Goal: Task Accomplishment & Management: Use online tool/utility

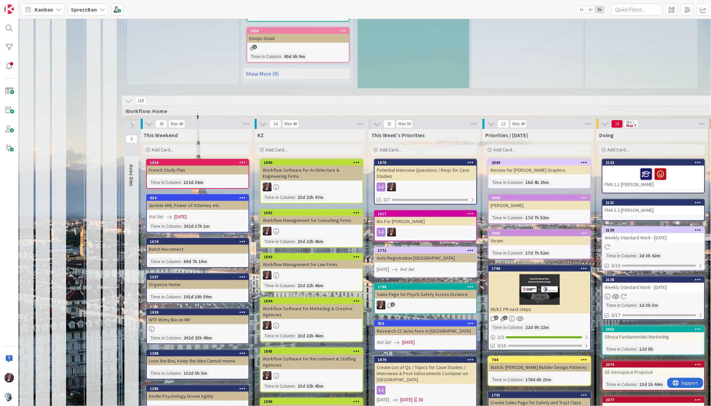
scroll to position [537, 4]
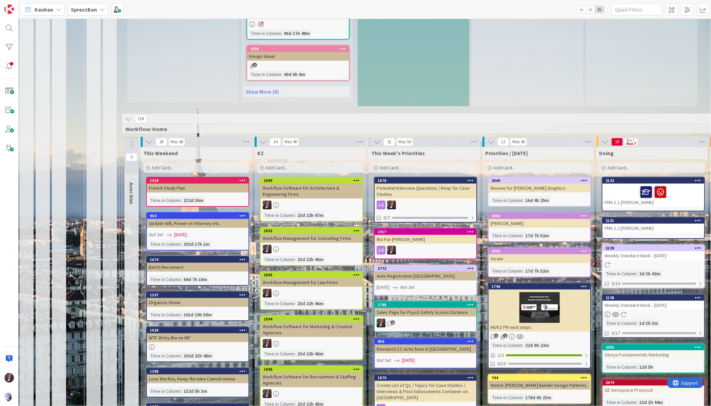
click at [510, 164] on span "Add Card..." at bounding box center [504, 167] width 22 height 6
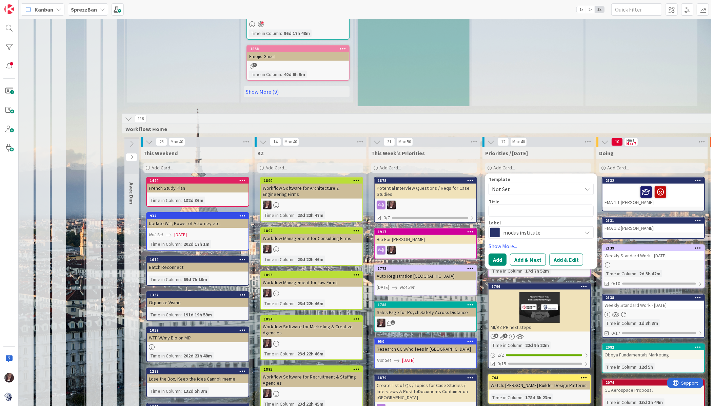
type textarea "x"
type textarea "K"
type textarea "x"
type textarea "KZ"
type textarea "x"
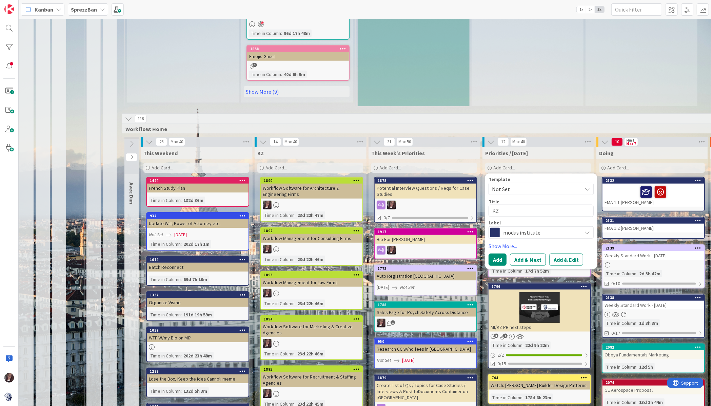
type textarea "KZ B"
type textarea "x"
type textarea "KZ Bo"
type textarea "x"
type textarea "KZ Boa"
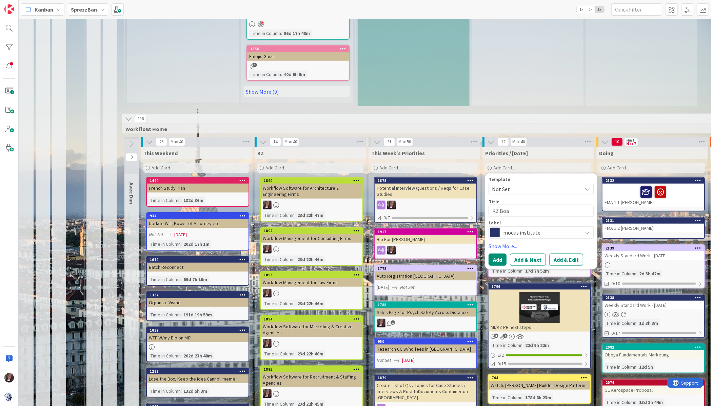
type textarea "x"
type textarea "KZ Boar"
type textarea "x"
type textarea "KZ Board"
type textarea "x"
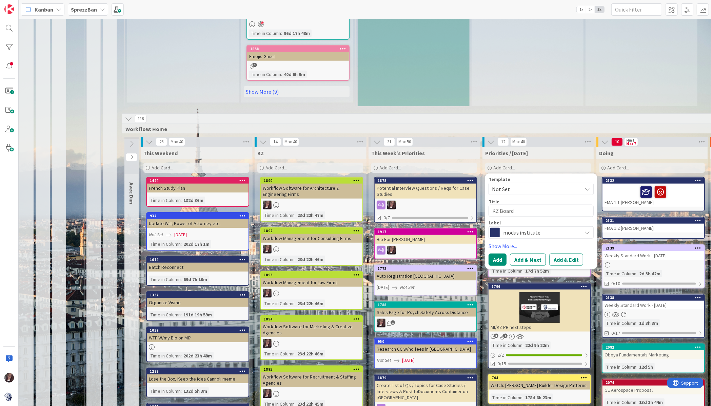
type textarea "KZ Board"
type textarea "x"
type textarea "KZ Board +"
type textarea "x"
type textarea "KZ Board +"
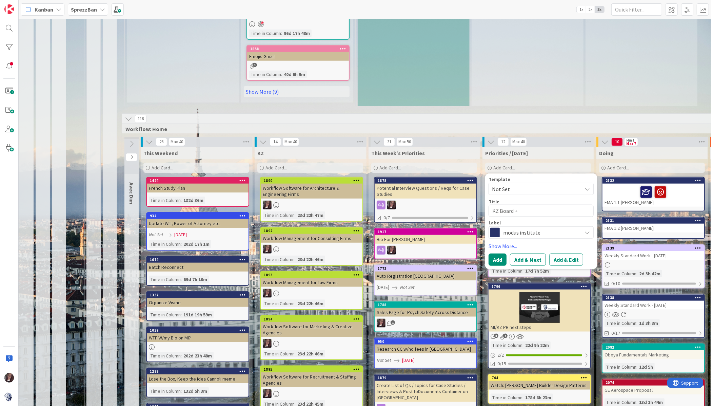
type textarea "x"
type textarea "KZ Board + C"
type textarea "x"
type textarea "KZ Board + Co"
type textarea "x"
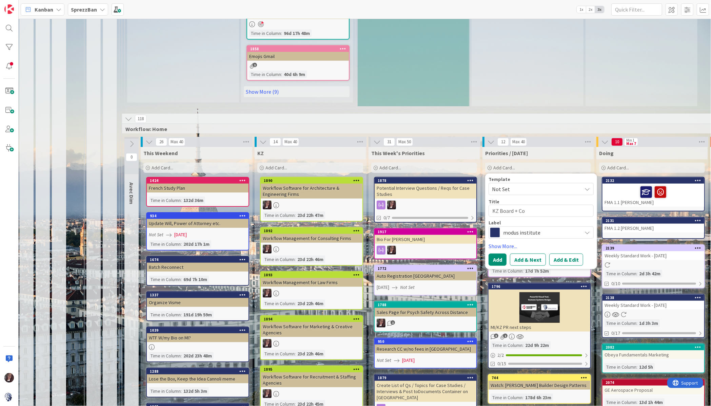
type textarea "KZ Board + Cod"
type textarea "x"
type textarea "KZ Board + Code"
type textarea "x"
type textarea "KZ Board + Code"
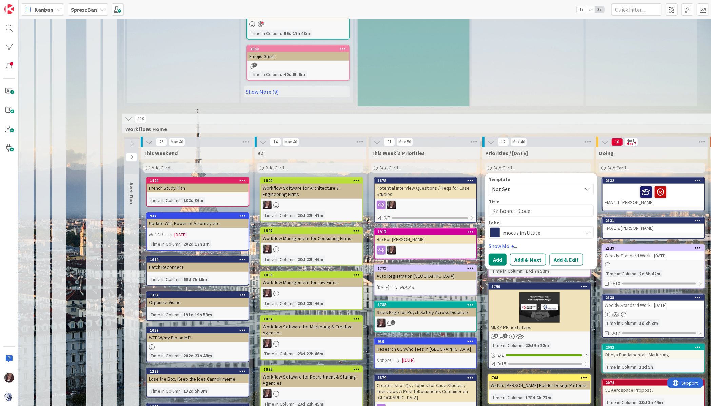
type textarea "x"
type textarea "KZ Board + Code _"
type textarea "x"
type textarea "KZ Board + Code"
type textarea "x"
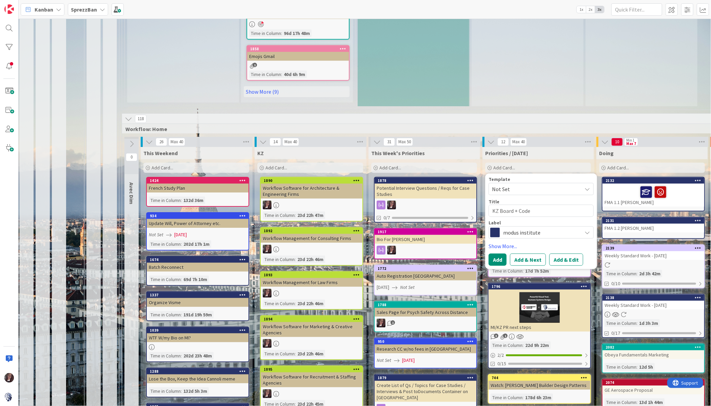
type textarea "KZ Board + Code +"
type textarea "x"
type textarea "KZ Board + Code +"
type textarea "x"
type textarea "KZ Board + Code + S"
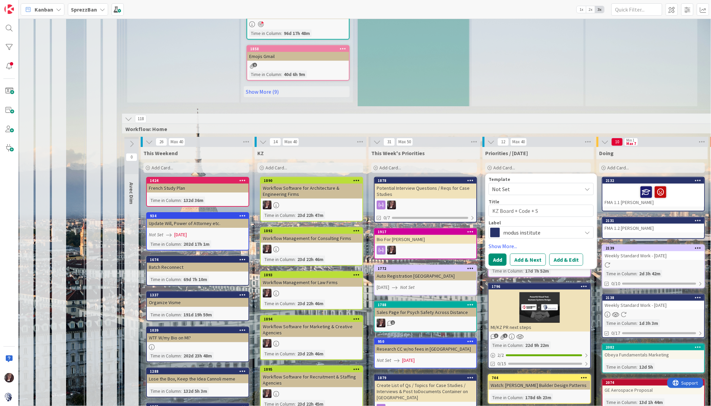
type textarea "x"
type textarea "KZ Board + Code + Se"
type textarea "x"
type textarea "KZ Board + Code + Set"
type textarea "x"
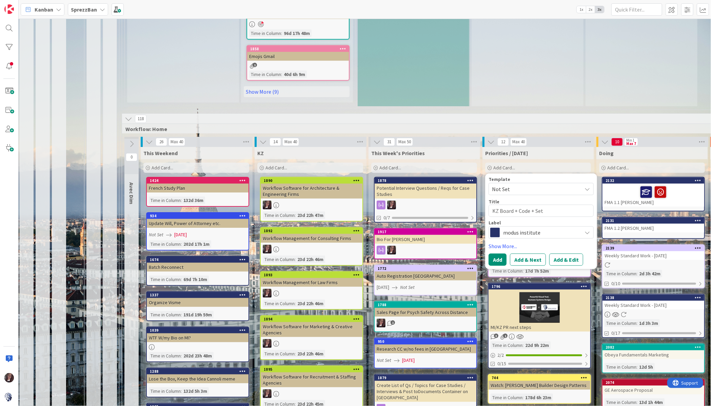
type textarea "KZ Board + Code + Seto"
type textarea "x"
type textarea "KZ Board + Code + Setop"
type textarea "x"
type textarea "KZ Board + Code + Seto"
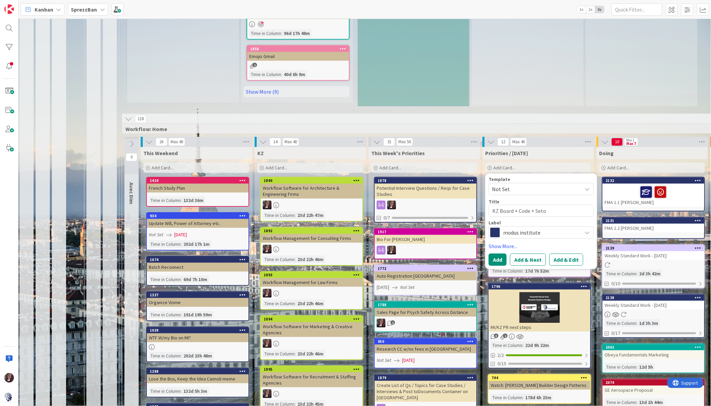
type textarea "x"
type textarea "KZ Board + Code + Set"
type textarea "x"
type textarea "KZ Board + Code + Seti"
type textarea "x"
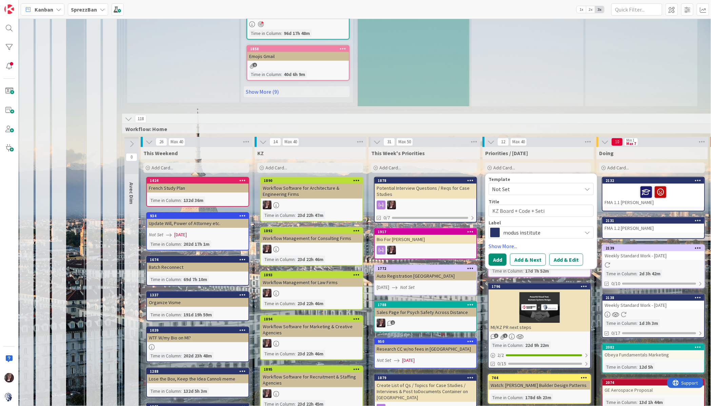
type textarea "KZ Board + Code + Setip"
type textarea "x"
type textarea "KZ Board + Code + Seti"
type textarea "x"
type textarea "KZ Board + Code + Set"
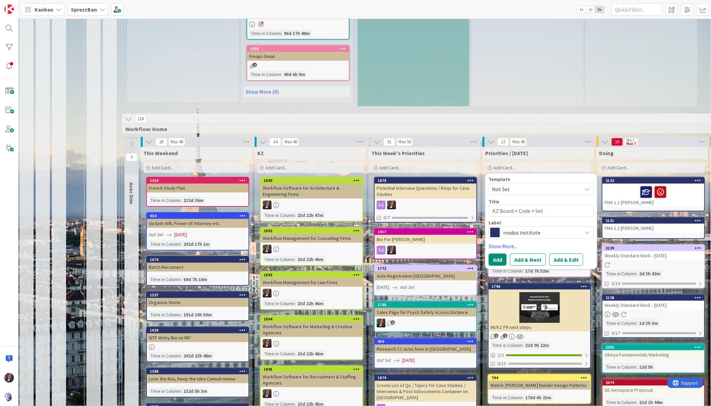
type textarea "x"
type textarea "KZ Board + Code + Setu"
type textarea "x"
type textarea "KZ Board + Code + Setup"
type textarea "x"
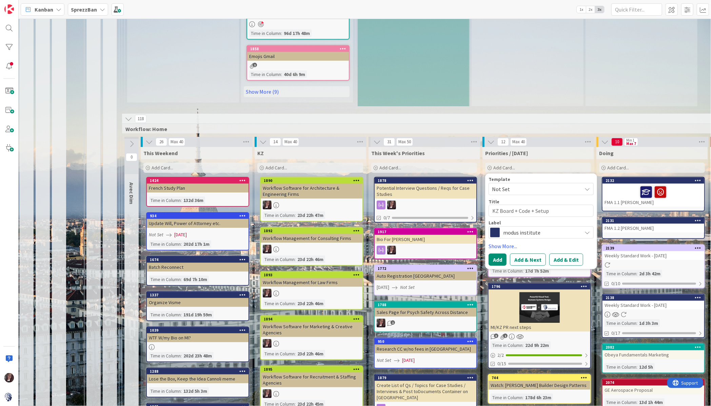
type textarea "KZ Board + Code + Setup"
type textarea "x"
type textarea "KZ Board + Code + Setup f"
type textarea "x"
type textarea "KZ Board + Code + Setup fo"
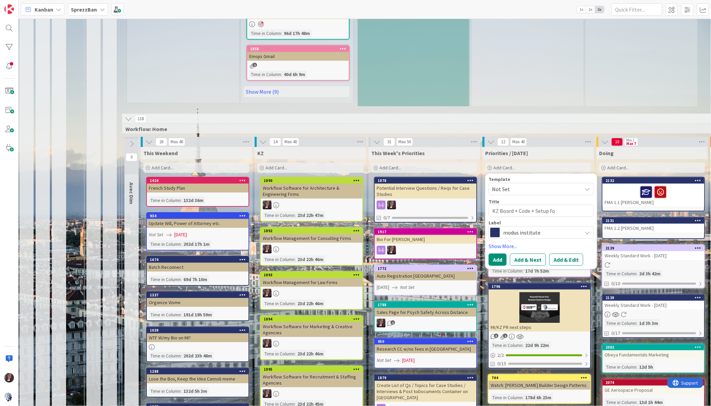
type textarea "x"
type textarea "KZ Board + Code + Setup for"
type textarea "x"
type textarea "KZ Board + Code + Setup for"
type textarea "x"
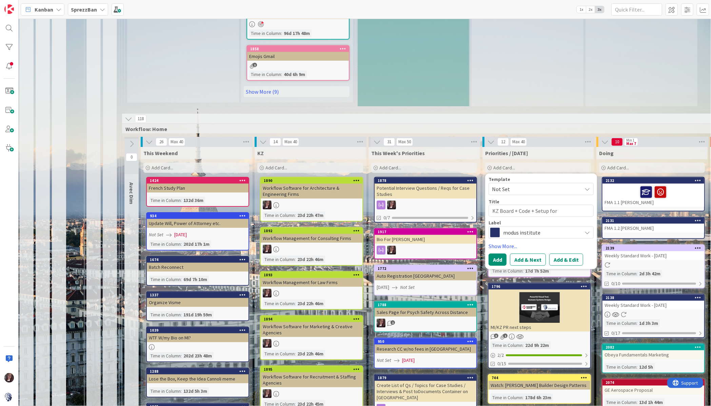
type textarea "KZ Board + Code + Setup for R"
type textarea "x"
type textarea "KZ Board + Code + Setup for Re"
type textarea "x"
type textarea "KZ Board + Code + Setup for Reg"
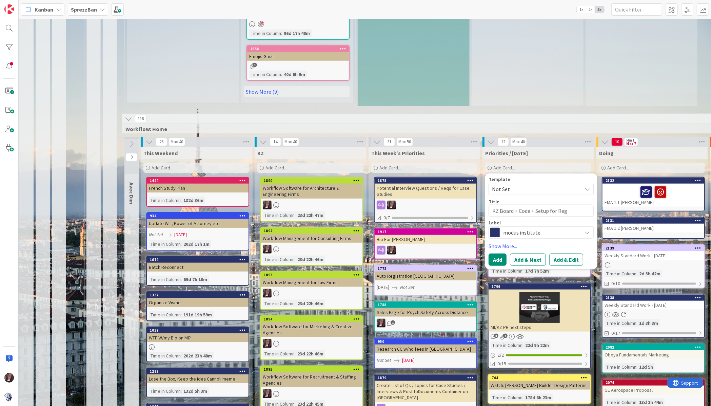
type textarea "x"
type textarea "KZ Board + Code + Setup for Regi"
type textarea "x"
type textarea "KZ Board + Code + Setup for Regin"
type textarea "x"
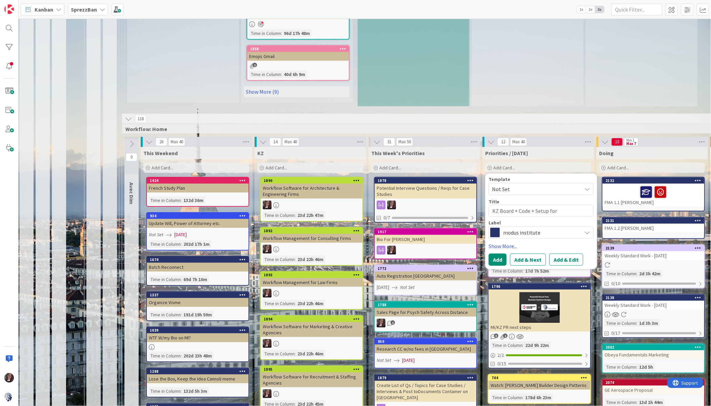
scroll to position [537, 0]
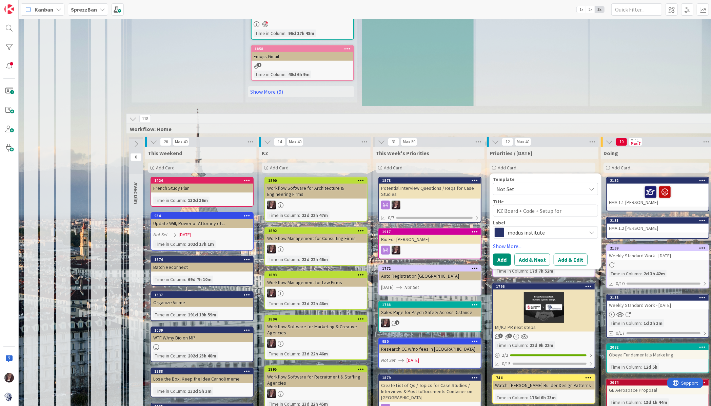
type textarea "KZ Board + Code + Setup for [PERSON_NAME]"
click at [537, 228] on span "modus institute" at bounding box center [545, 232] width 75 height 9
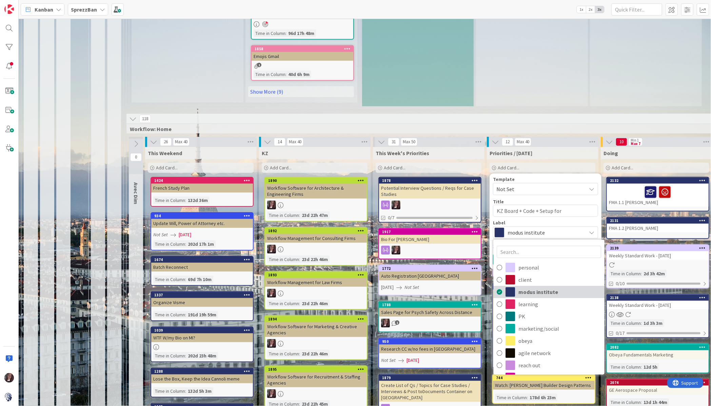
click at [526, 287] on span "modus institute" at bounding box center [559, 292] width 83 height 10
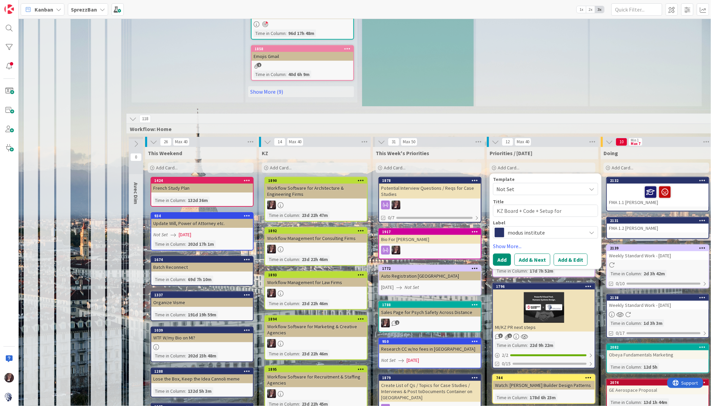
click at [567, 254] on button "Add & Edit" at bounding box center [571, 259] width 34 height 12
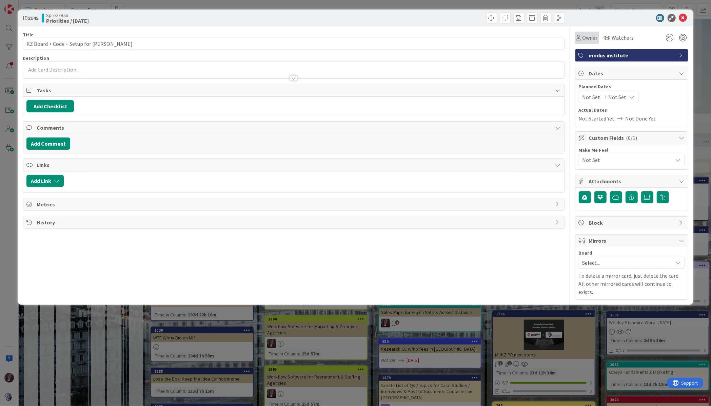
click at [585, 38] on span "Owner" at bounding box center [590, 38] width 15 height 8
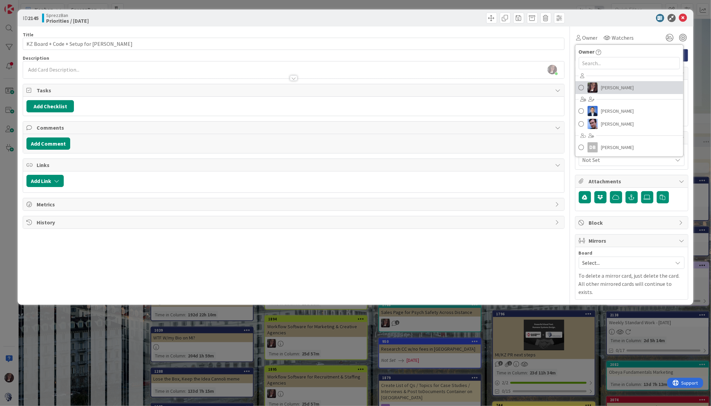
click at [582, 85] on span at bounding box center [581, 87] width 5 height 10
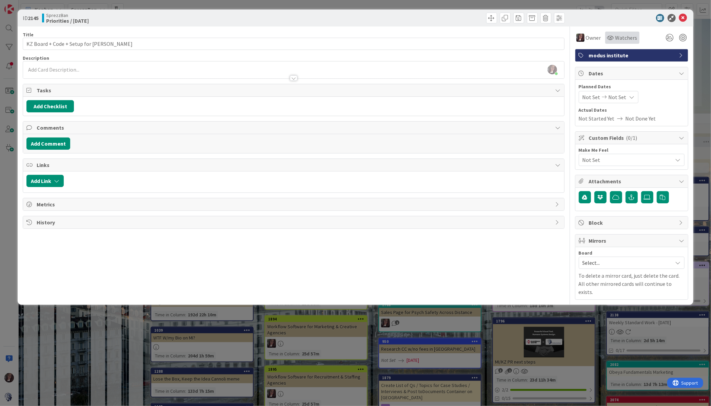
click at [619, 36] on span "Watchers" at bounding box center [626, 38] width 22 height 8
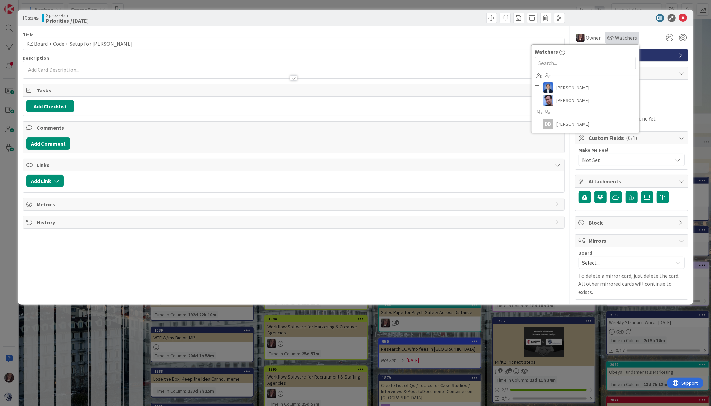
scroll to position [536, 0]
click at [536, 85] on span at bounding box center [537, 87] width 5 height 10
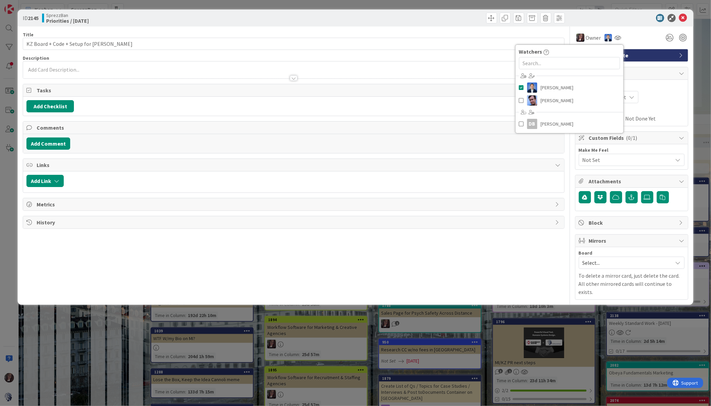
click at [642, 74] on span "Dates" at bounding box center [632, 73] width 87 height 8
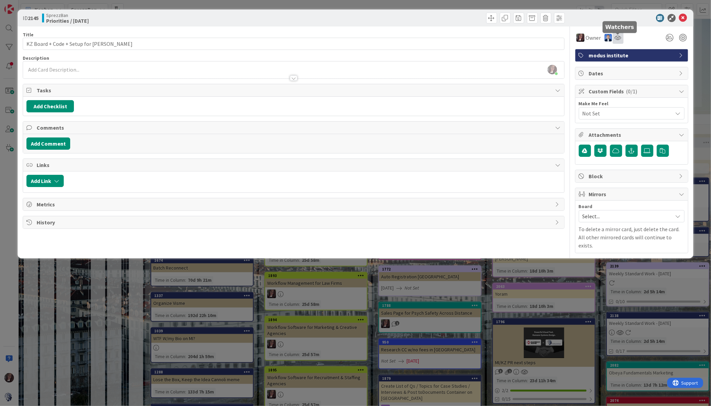
click at [617, 37] on icon at bounding box center [618, 37] width 7 height 5
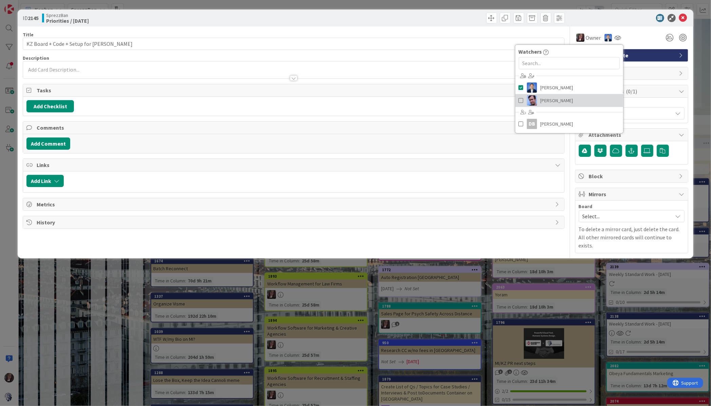
click at [521, 99] on span at bounding box center [521, 100] width 5 height 10
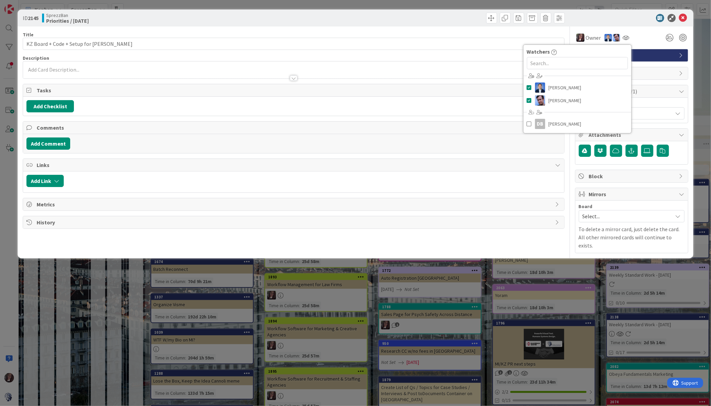
click at [655, 82] on div "Owner Owner Remove Set as Watcher Tonianne DeMaria Dimitri Ponomareff Jim Benso…" at bounding box center [631, 139] width 113 height 226
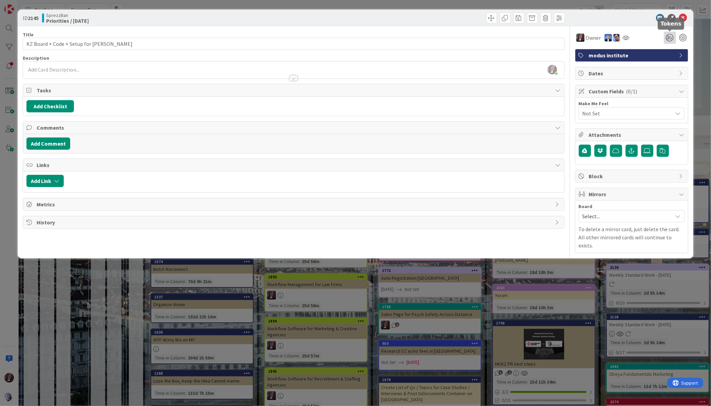
click at [669, 39] on icon at bounding box center [670, 38] width 12 height 12
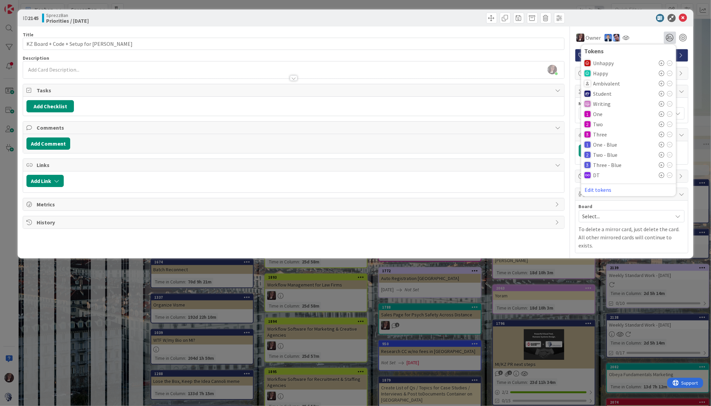
click at [661, 92] on icon at bounding box center [661, 93] width 5 height 5
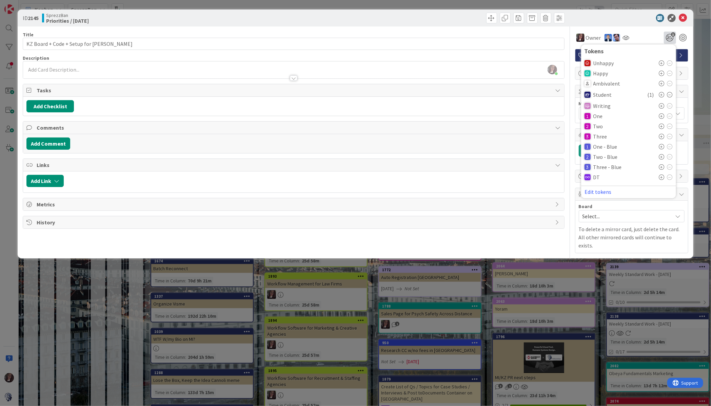
scroll to position [536, 0]
click at [684, 17] on icon at bounding box center [683, 18] width 8 height 8
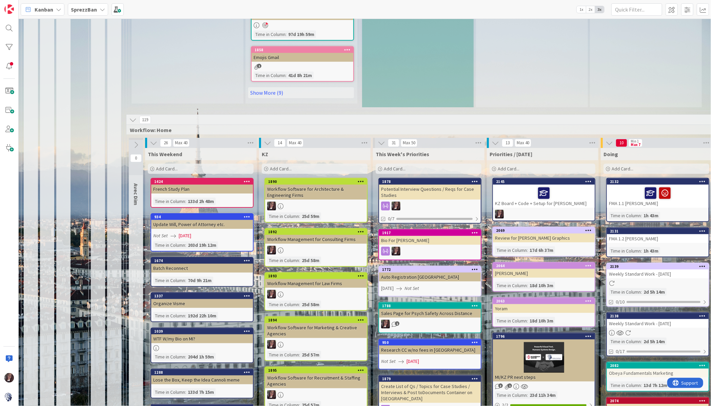
click at [512, 165] on span "Add Card..." at bounding box center [509, 168] width 22 height 6
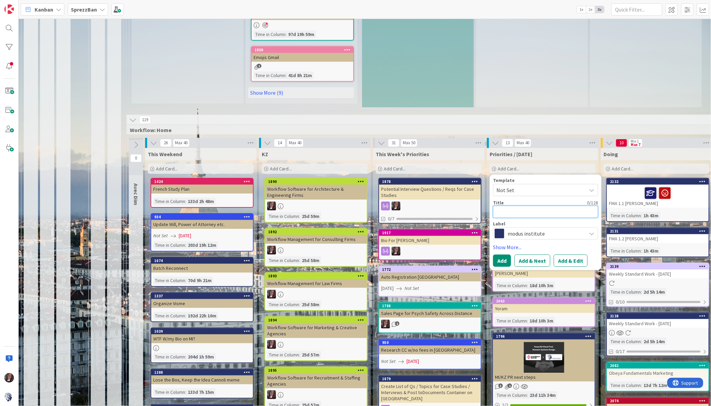
type textarea "x"
type textarea "L"
type textarea "x"
type textarea "LC"
type textarea "x"
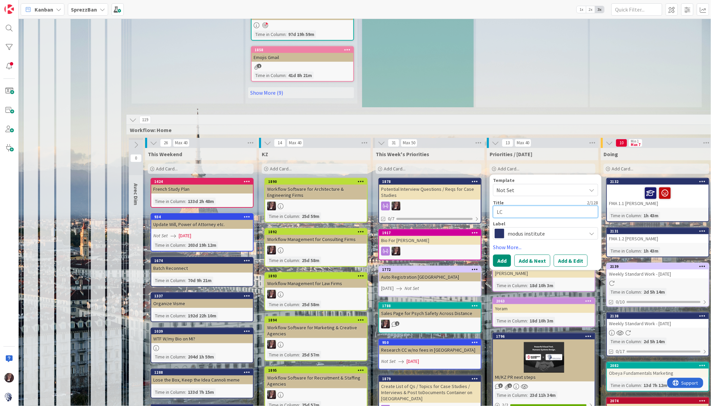
type textarea "LCT"
type textarea "x"
type textarea "LCT"
type textarea "x"
type textarea "LCT T"
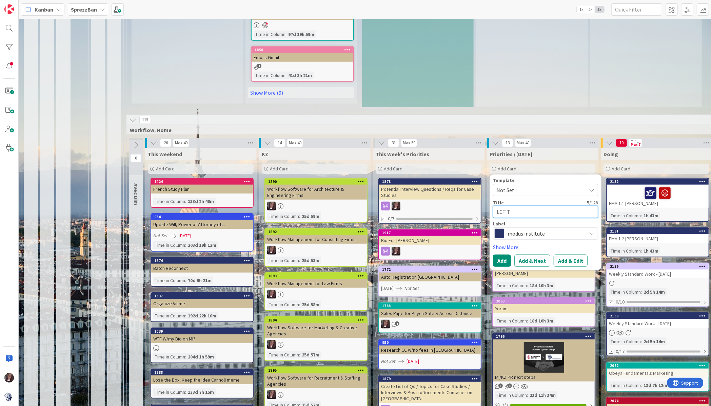
type textarea "x"
type textarea "LCT To"
type textarea "x"
type textarea "LCT To"
type textarea "x"
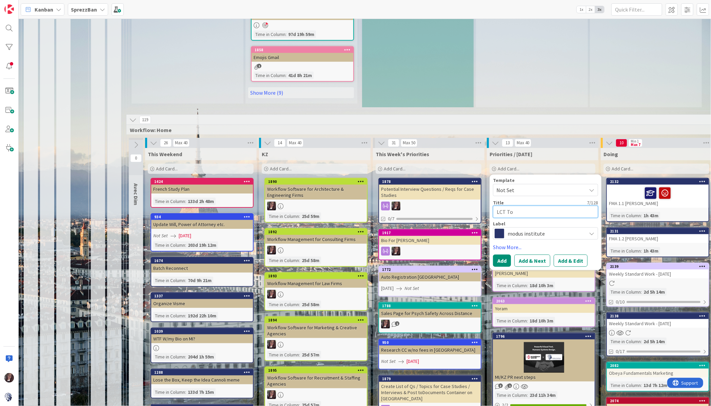
type textarea "LCT To D"
type textarea "x"
type textarea "LCT To Di"
type textarea "x"
type textarea "LCT To Dis"
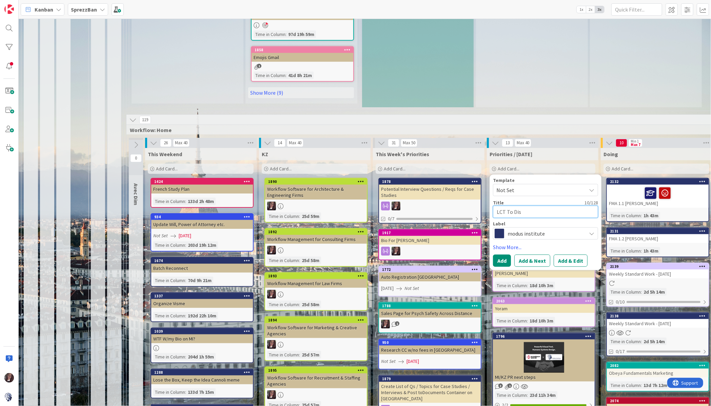
type textarea "x"
type textarea "LCT To Disc"
type textarea "x"
type textarea "LCT To Disco"
type textarea "x"
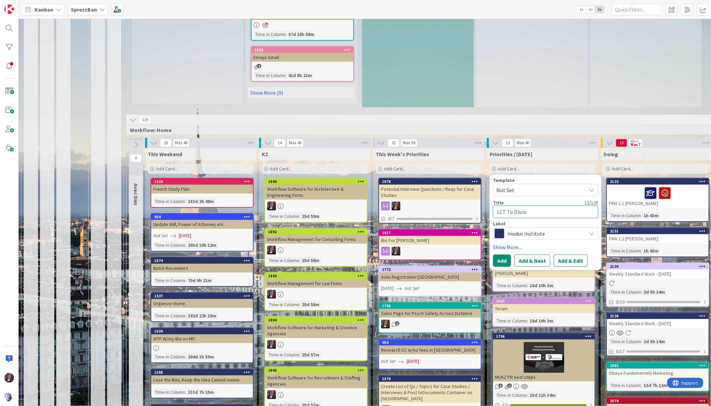
type textarea "LCT To Discor"
type textarea "x"
type textarea "LCT To Discord"
type textarea "x"
type textarea "LCT To Discord"
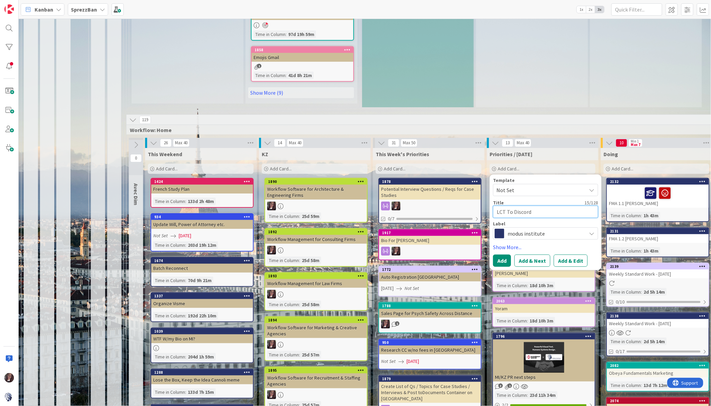
type textarea "x"
type textarea "LCT To Discord f"
type textarea "x"
type textarea "LCT To Discord fo"
type textarea "x"
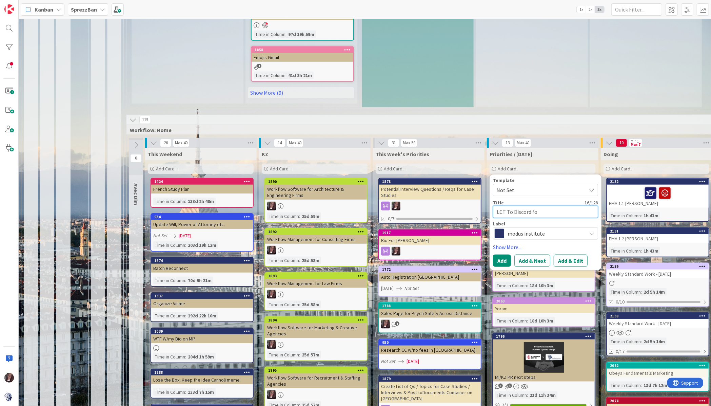
type textarea "LCT To Discord for"
type textarea "x"
type textarea "LCT To Discord for"
type textarea "x"
type textarea "LCT To Discord for"
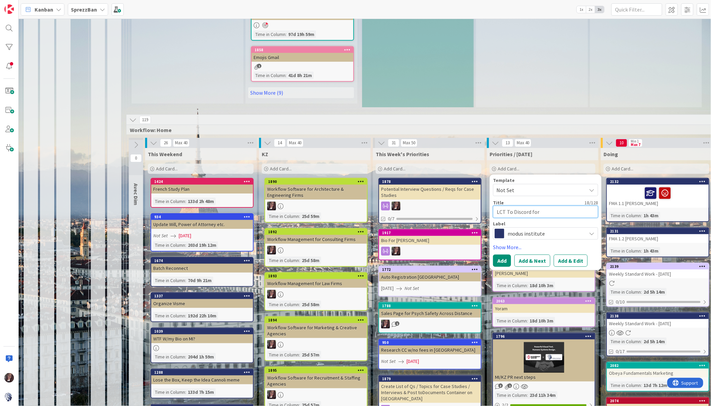
type textarea "x"
type textarea "LCT To Discord fo"
type textarea "x"
type textarea "LCT To Discord f"
type textarea "x"
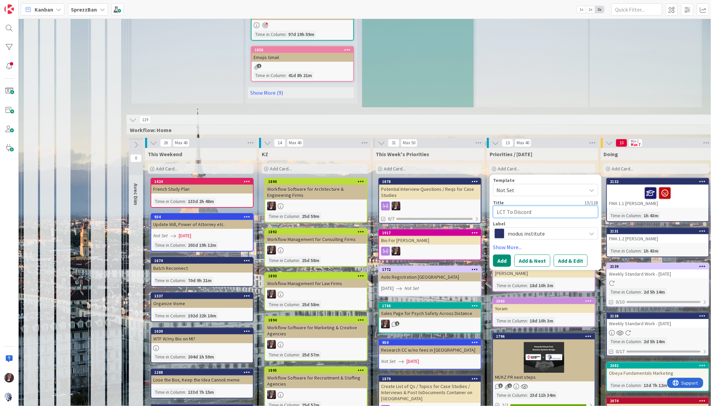
type textarea "LCT To Discord"
click at [531, 229] on span "modus institute" at bounding box center [545, 233] width 75 height 9
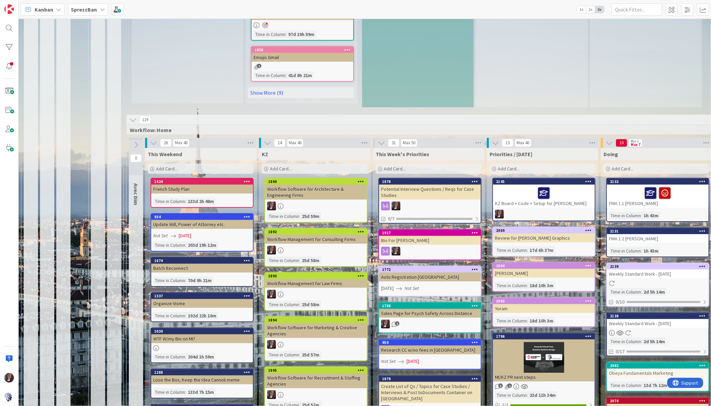
click at [509, 165] on span "Add Card..." at bounding box center [509, 168] width 22 height 6
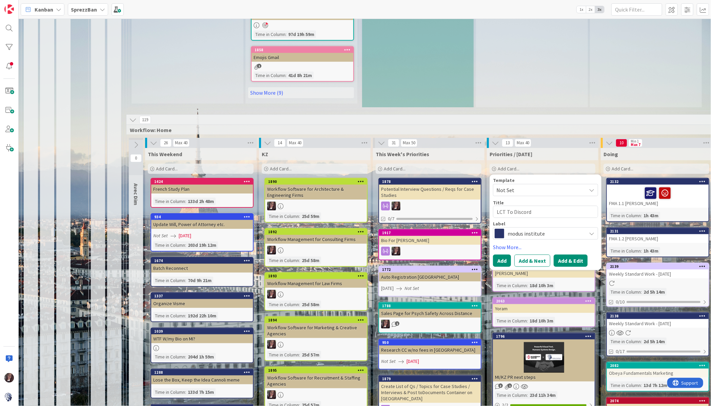
click at [563, 254] on button "Add & Edit" at bounding box center [571, 260] width 34 height 12
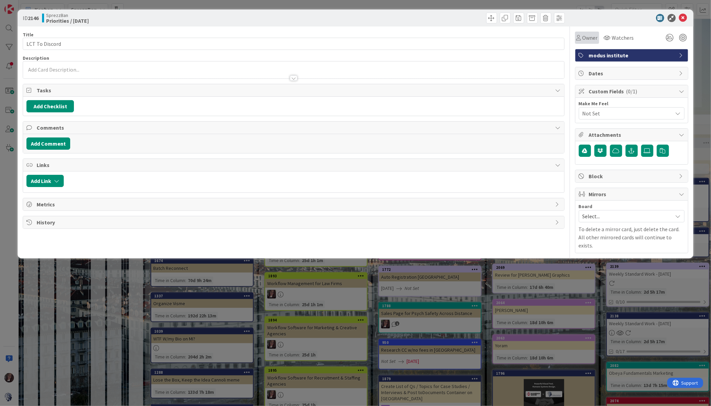
click at [579, 41] on div "Owner" at bounding box center [586, 38] width 21 height 8
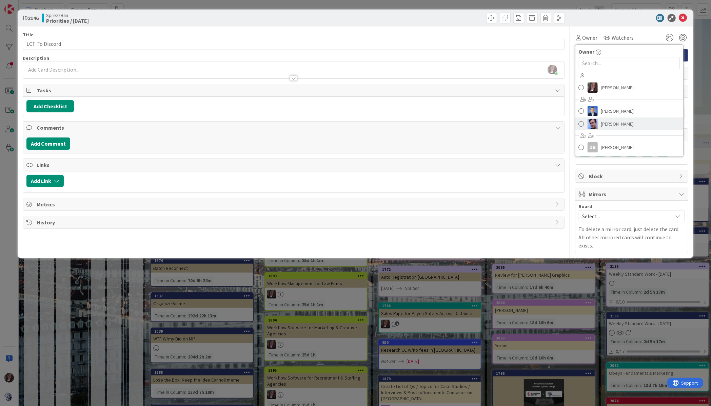
click at [581, 121] on span at bounding box center [581, 124] width 5 height 10
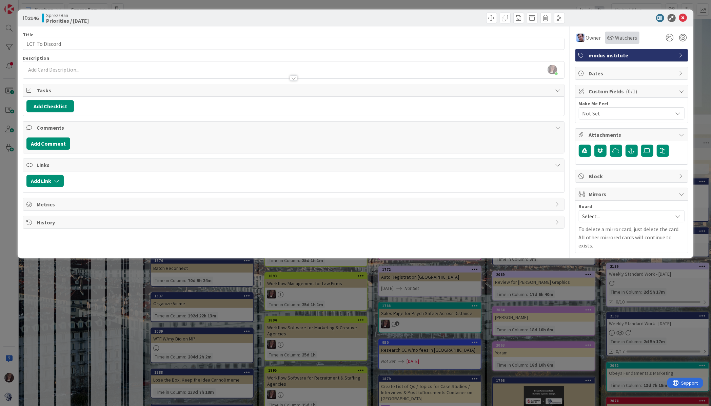
click at [626, 35] on span "Watchers" at bounding box center [626, 38] width 22 height 8
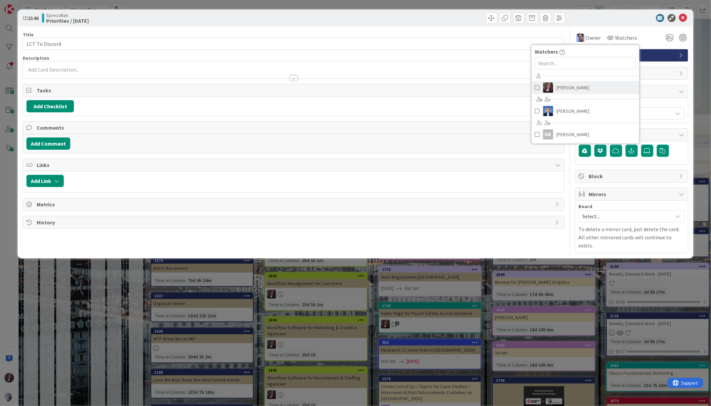
click at [535, 85] on span at bounding box center [537, 87] width 5 height 10
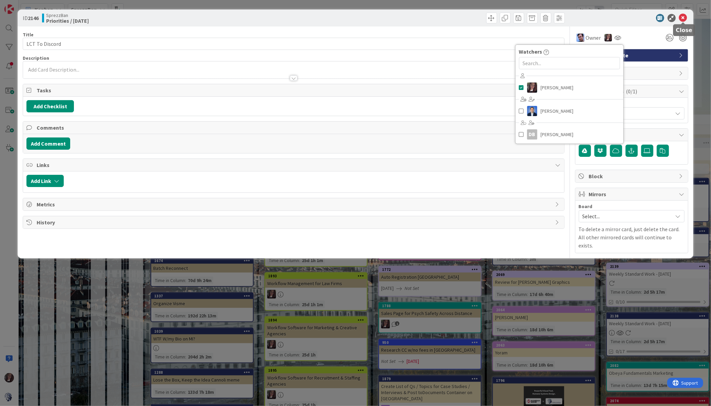
click at [682, 16] on icon at bounding box center [683, 18] width 8 height 8
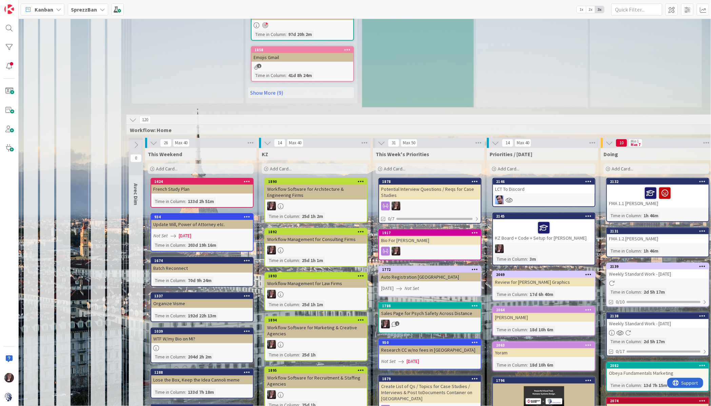
click at [515, 165] on span "Add Card..." at bounding box center [509, 168] width 22 height 6
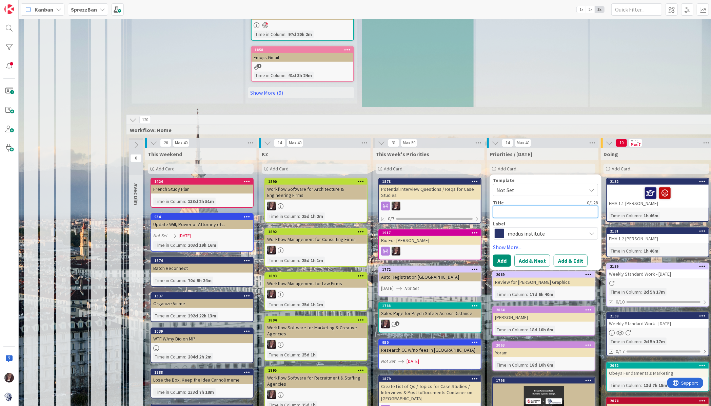
type textarea "x"
type textarea "K"
type textarea "x"
type textarea "KX"
type textarea "x"
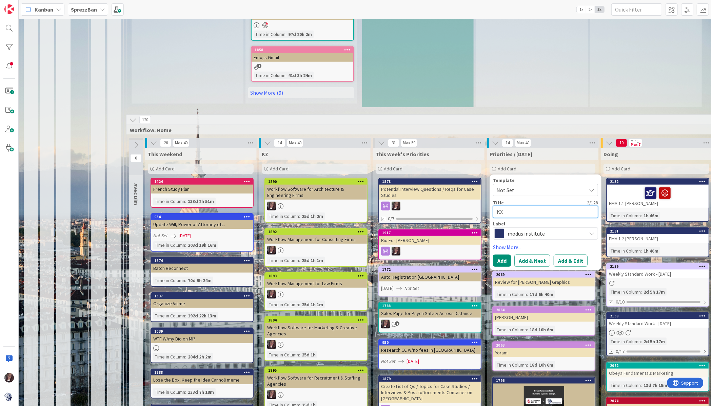
type textarea "K"
type textarea "x"
type textarea "KZ"
type textarea "x"
type textarea "KZ"
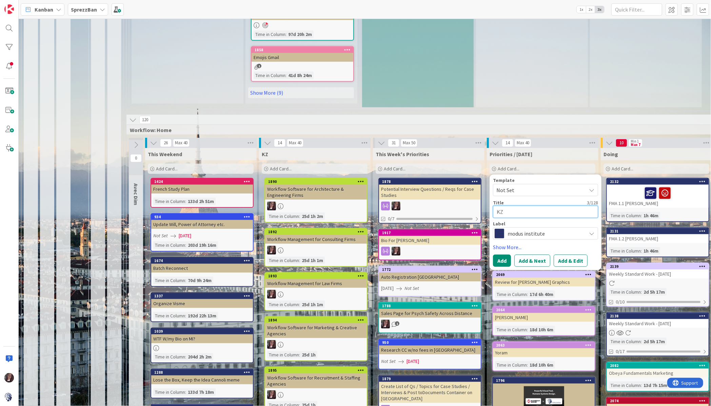
type textarea "x"
type textarea "KZ A"
type textarea "x"
type textarea "KZ An"
type textarea "x"
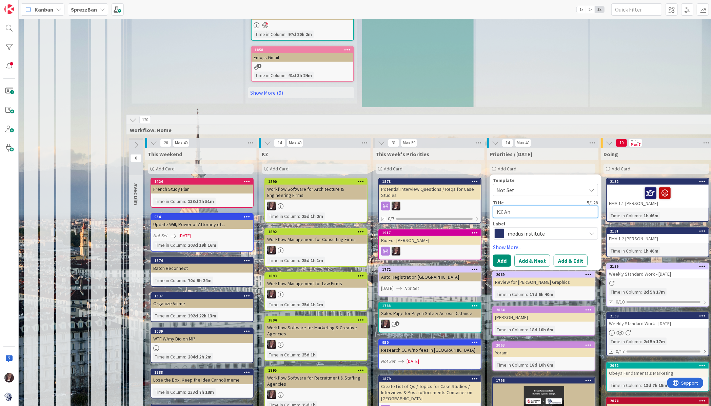
type textarea "KZ Ann"
type textarea "x"
type textarea "KZ Anno"
type textarea "x"
type textarea "KZ Annou"
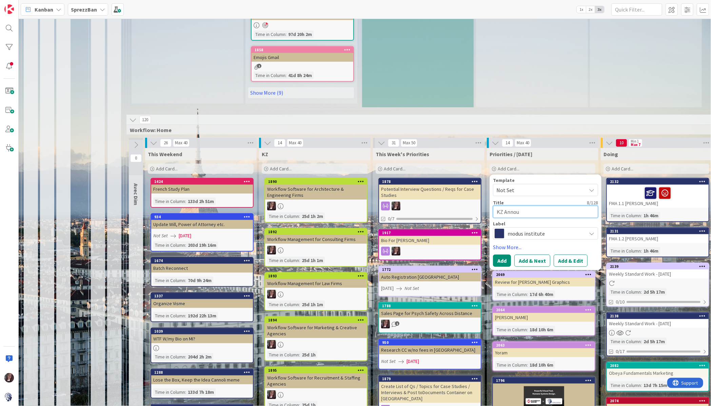
type textarea "x"
type textarea "KZ Announ"
type textarea "x"
type textarea "KZ Announc"
type textarea "x"
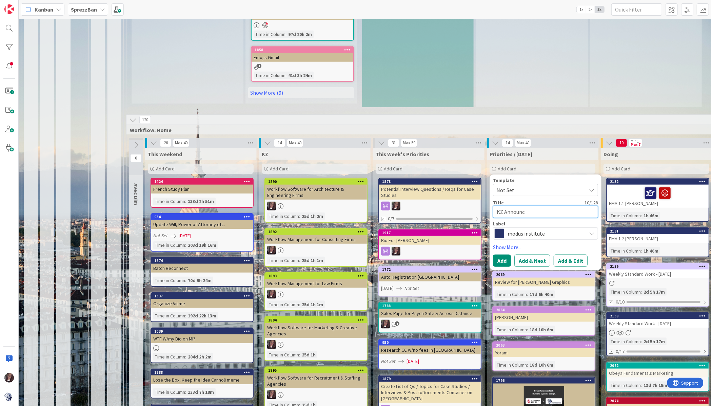
type textarea "KZ Announce"
type textarea "x"
type textarea "KZ Announcem"
type textarea "x"
type textarea "KZ Announceme"
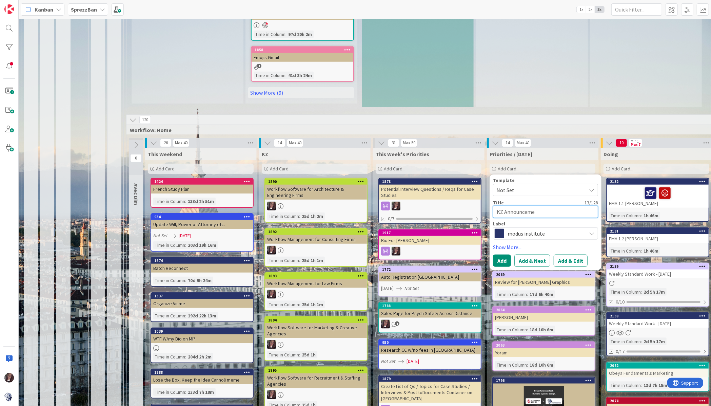
type textarea "x"
type textarea "KZ Announcemen"
type textarea "x"
type textarea "KZ Announcement"
type textarea "x"
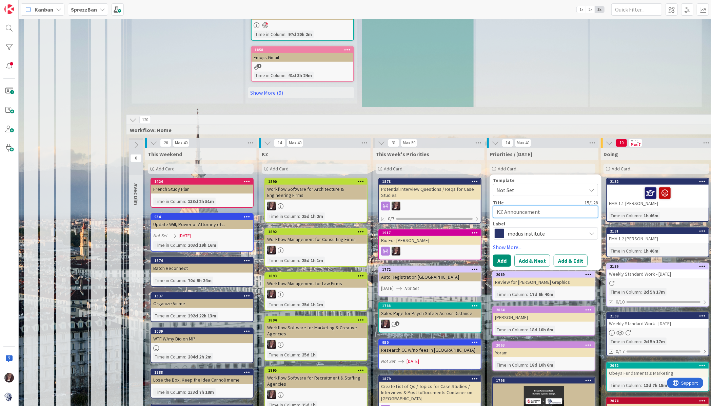
type textarea "KZ Announcement"
type textarea "x"
type textarea "KZ Announcement +"
type textarea "x"
type textarea "KZ Announcement +"
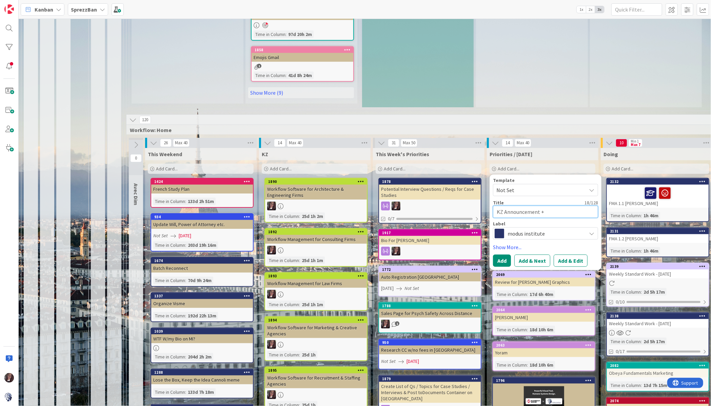
type textarea "x"
type textarea "KZ Announcement + C"
type textarea "x"
type textarea "KZ Announcement + Co"
type textarea "x"
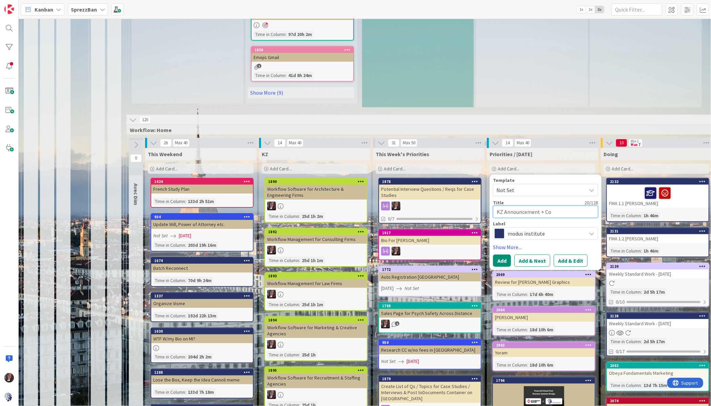
type textarea "KZ Announcement + Cod"
type textarea "x"
type textarea "KZ Announcement + Code"
type textarea "x"
type textarea "KZ Announcement + Code"
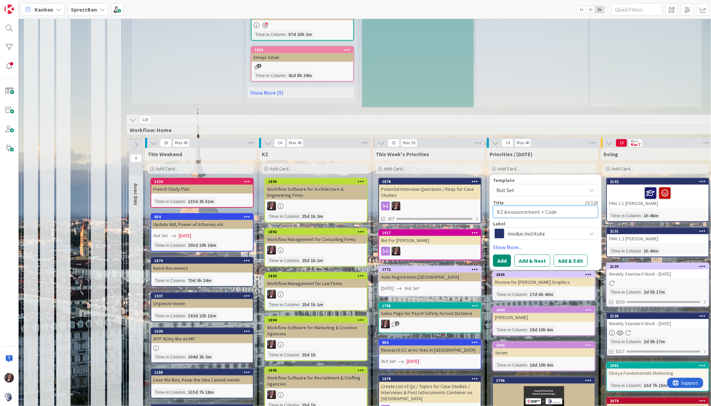
type textarea "x"
type textarea "KZ Announcement + Code t"
type textarea "x"
type textarea "KZ Announcement + Code to"
type textarea "x"
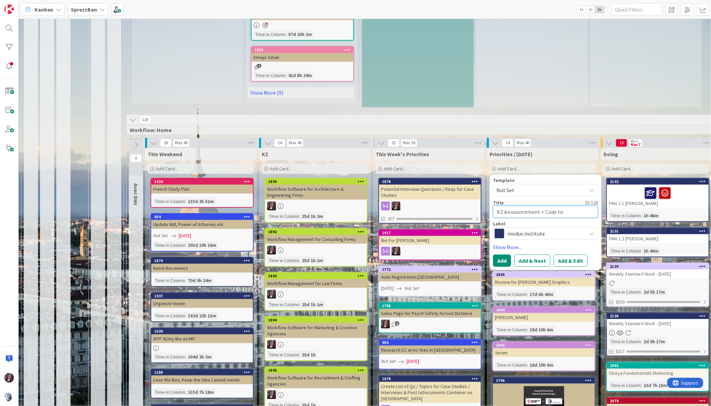
type textarea "KZ Announcement + Code to"
type textarea "x"
type textarea "KZ Announcement + Code to M"
type textarea "x"
type textarea "KZ Announcement + Code to Ma"
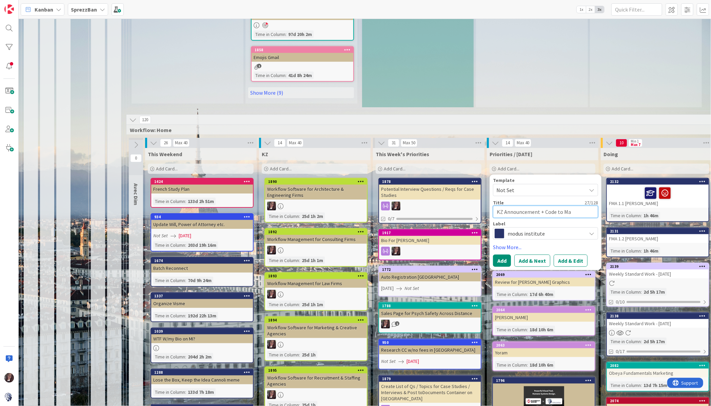
type textarea "x"
type textarea "KZ Announcement + Code to Mai"
type textarea "x"
type textarea "KZ Announcement + Code to Mail"
type textarea "x"
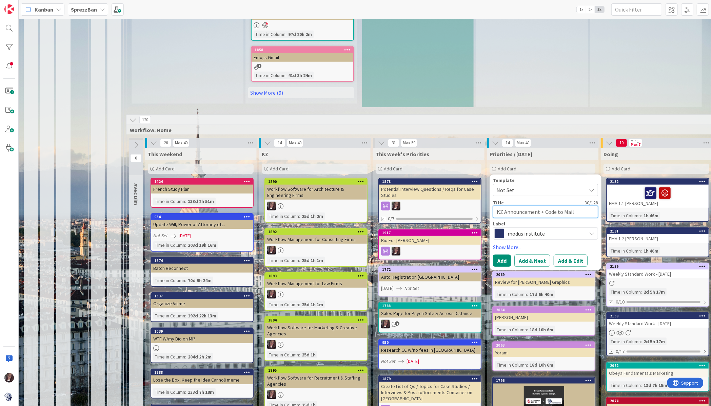
type textarea "KZ Announcement + Code to Maili"
type textarea "x"
type textarea "KZ Announcement + Code to Mailin"
click at [528, 229] on span "modus institute" at bounding box center [545, 233] width 75 height 9
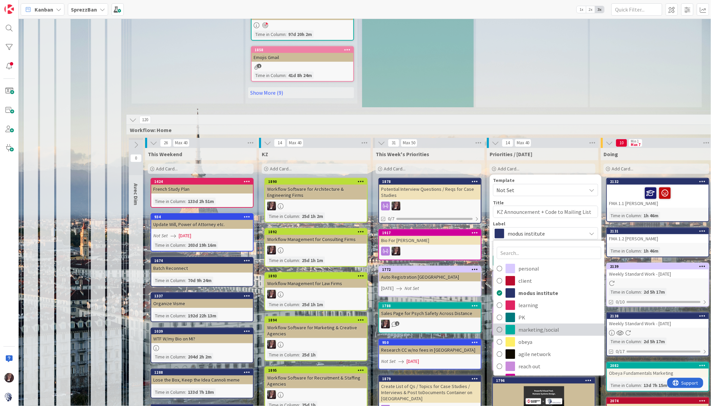
click at [499, 324] on icon at bounding box center [499, 329] width 5 height 10
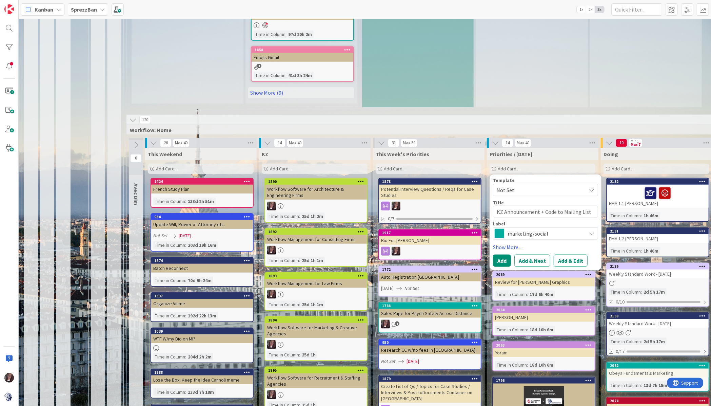
click at [523, 229] on span "marketing/social" at bounding box center [545, 233] width 75 height 9
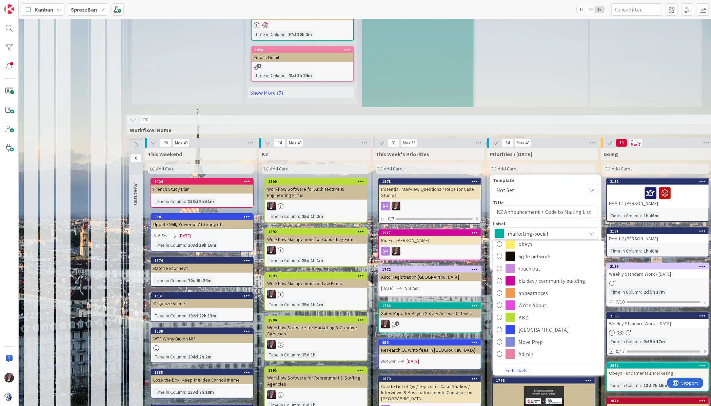
scroll to position [99, 0]
click at [500, 311] on icon at bounding box center [499, 316] width 5 height 10
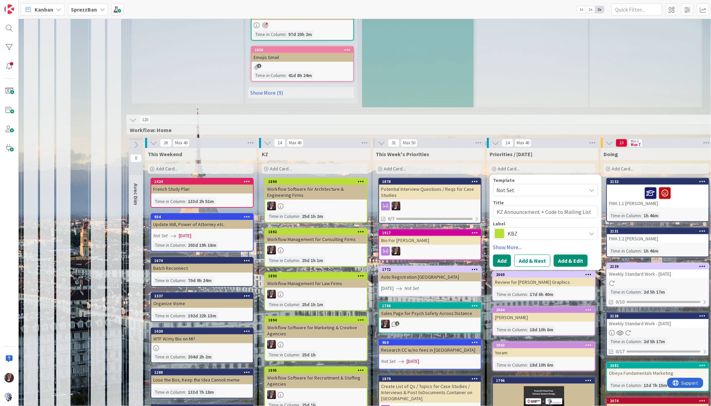
click at [563, 254] on button "Add & Edit" at bounding box center [571, 260] width 34 height 12
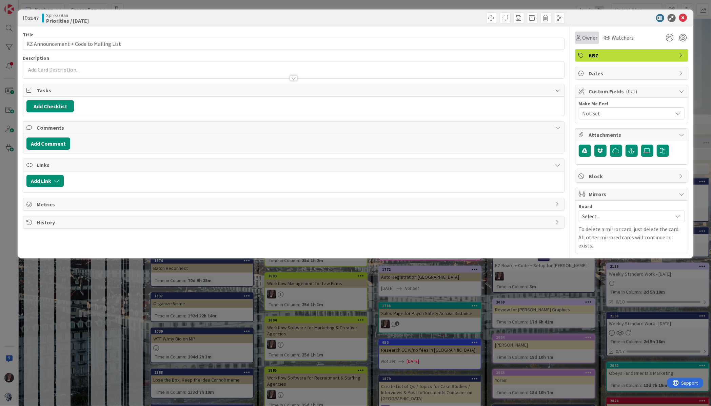
click at [583, 37] on span "Owner" at bounding box center [590, 38] width 15 height 8
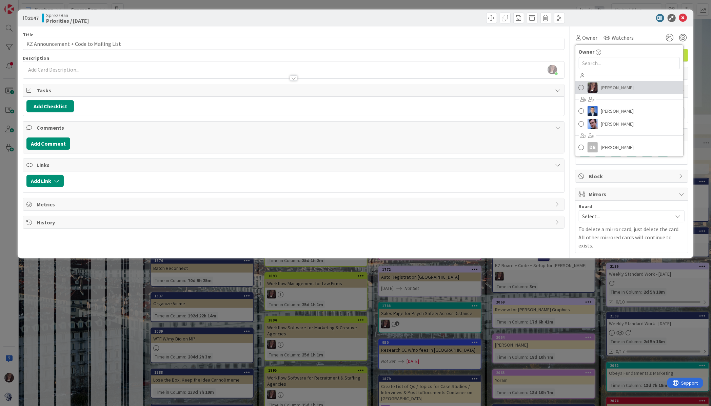
click at [583, 85] on span at bounding box center [581, 87] width 5 height 10
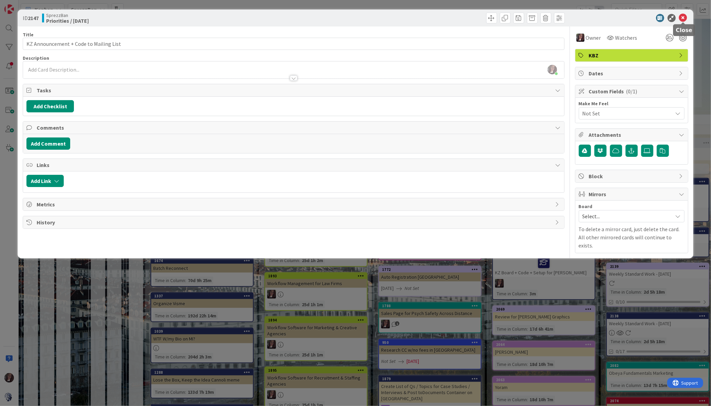
click at [684, 17] on icon at bounding box center [683, 18] width 8 height 8
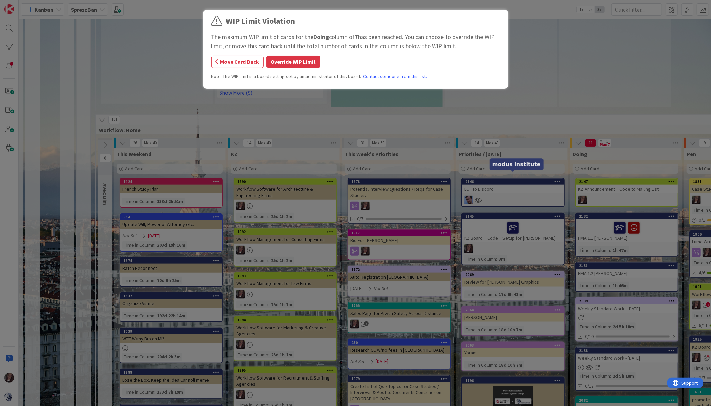
scroll to position [536, 32]
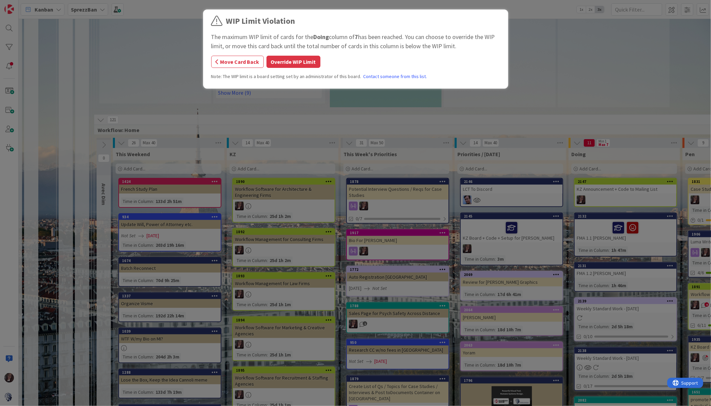
click at [295, 60] on button "Override WIP Limit" at bounding box center [294, 62] width 54 height 12
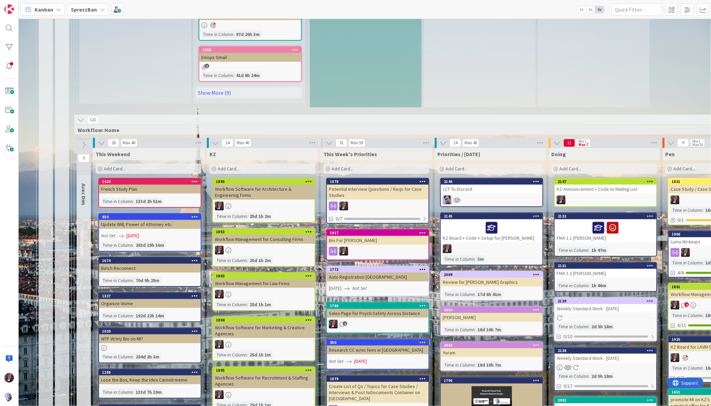
scroll to position [536, 52]
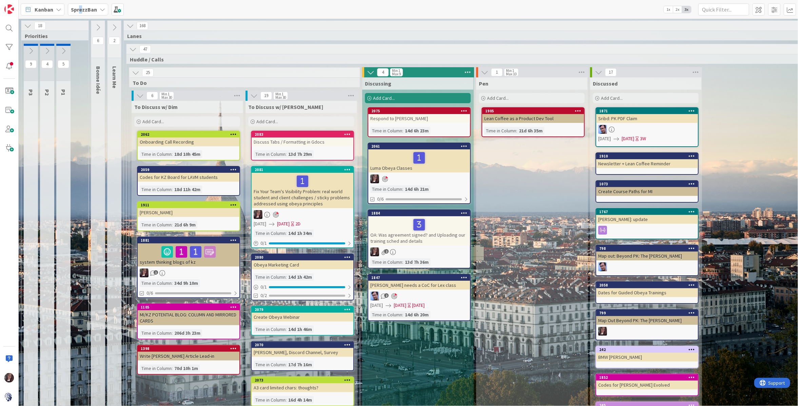
click at [80, 8] on b "SprezzBan" at bounding box center [84, 9] width 26 height 7
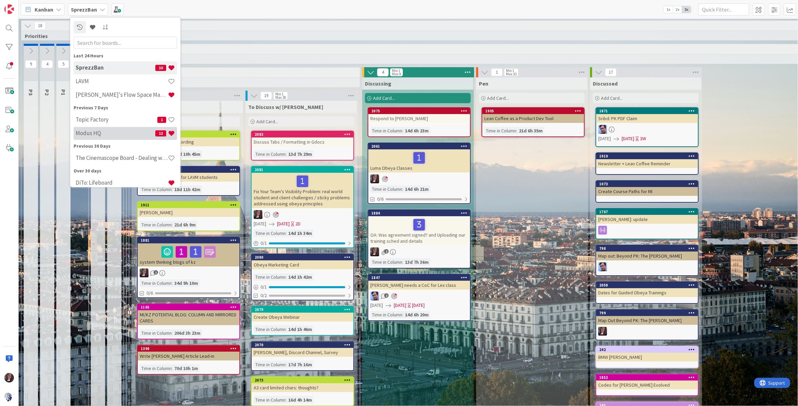
click at [95, 134] on h4 "Modus HQ" at bounding box center [116, 133] width 80 height 7
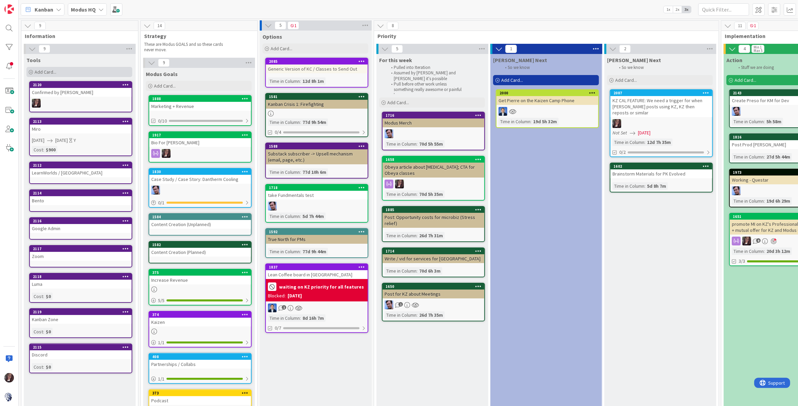
click at [54, 72] on span "Add Card..." at bounding box center [46, 72] width 22 height 6
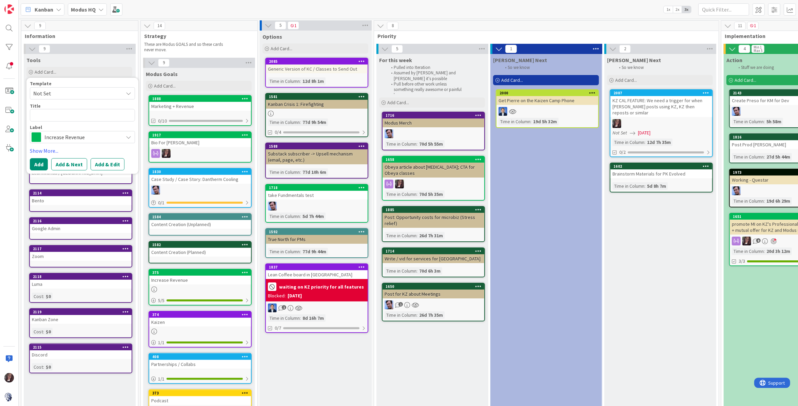
type textarea "x"
type textarea "C"
type textarea "x"
type textarea "CO"
type textarea "x"
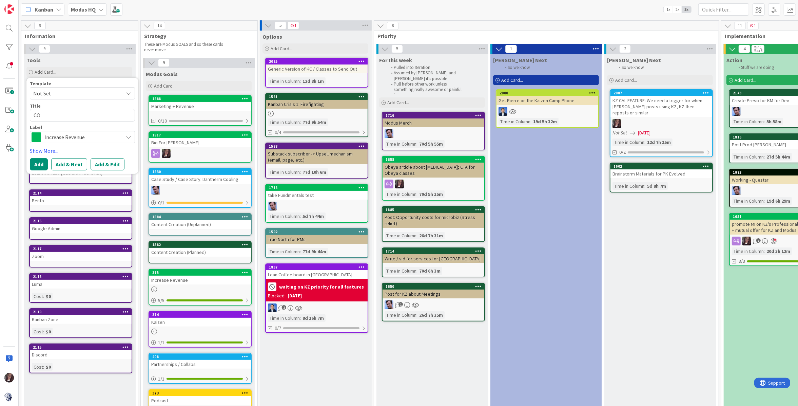
type textarea "COD"
type textarea "x"
type textarea "CODE"
type textarea "x"
type textarea "CODES"
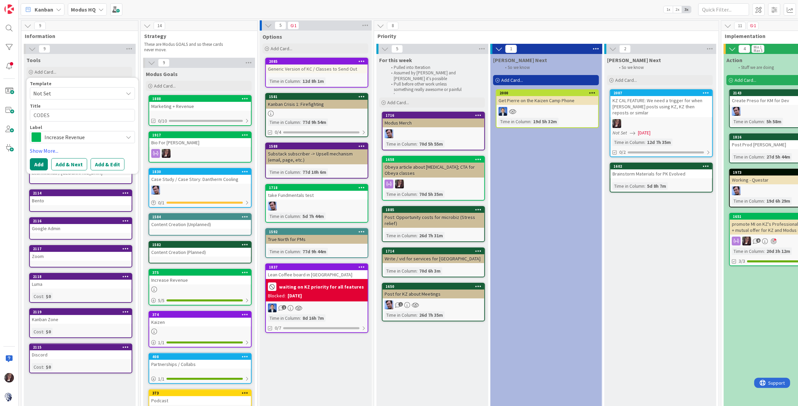
type textarea "x"
type textarea "KCODES"
type textarea "x"
type textarea "KZCODES"
type textarea "x"
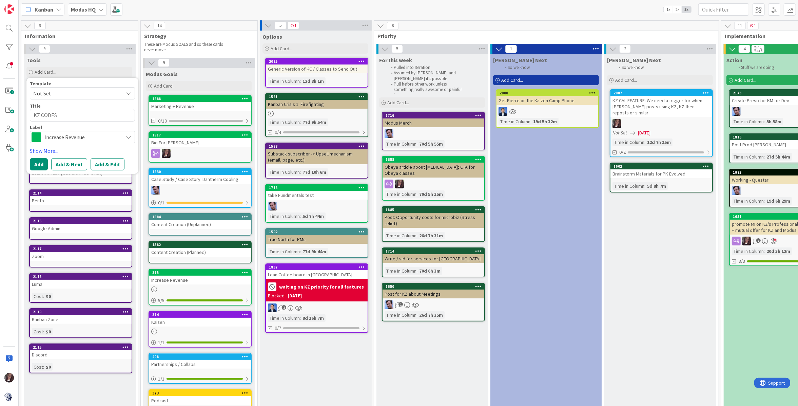
type textarea "KZ CODES"
click at [82, 135] on span "Increase Revenue" at bounding box center [81, 136] width 75 height 9
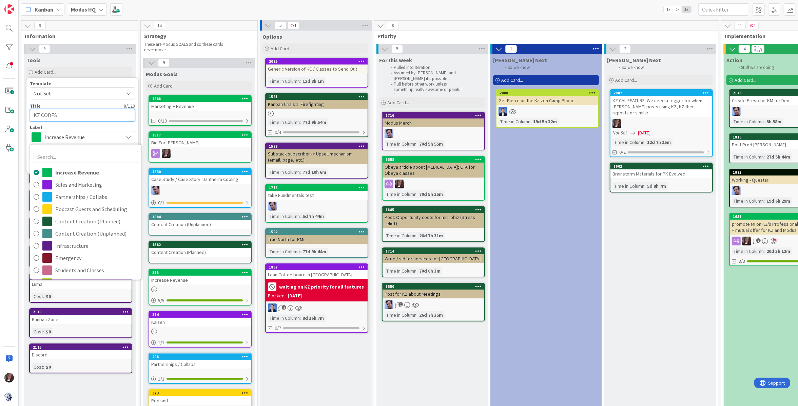
click at [71, 119] on textarea "KZ CODES" at bounding box center [82, 115] width 105 height 13
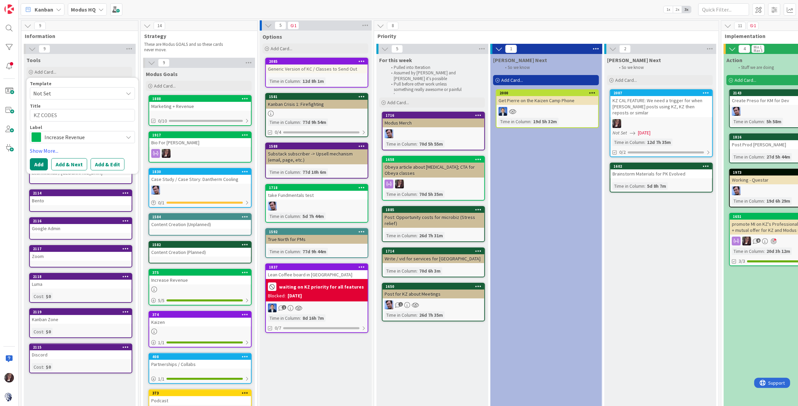
click at [59, 137] on span "Increase Revenue" at bounding box center [81, 136] width 75 height 9
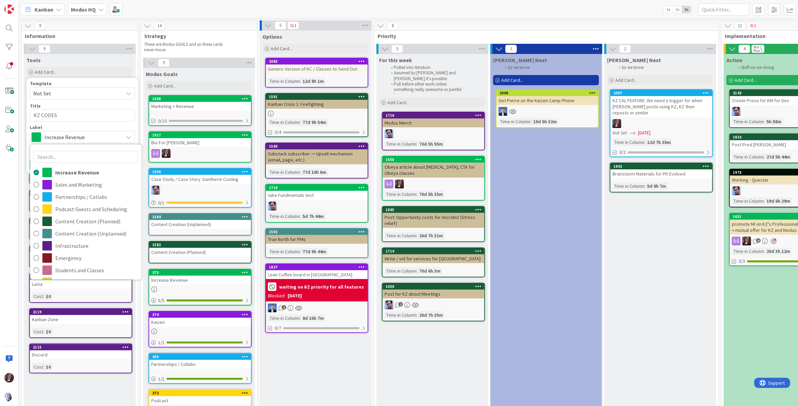
click at [65, 90] on span "Not Set" at bounding box center [75, 93] width 85 height 9
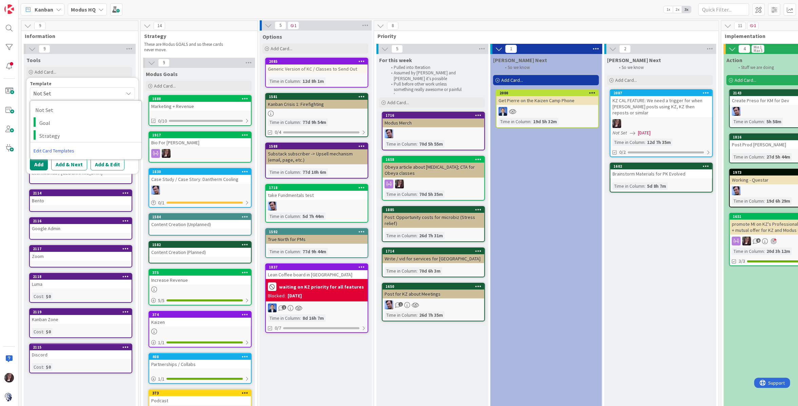
click at [14, 177] on div at bounding box center [9, 203] width 19 height 406
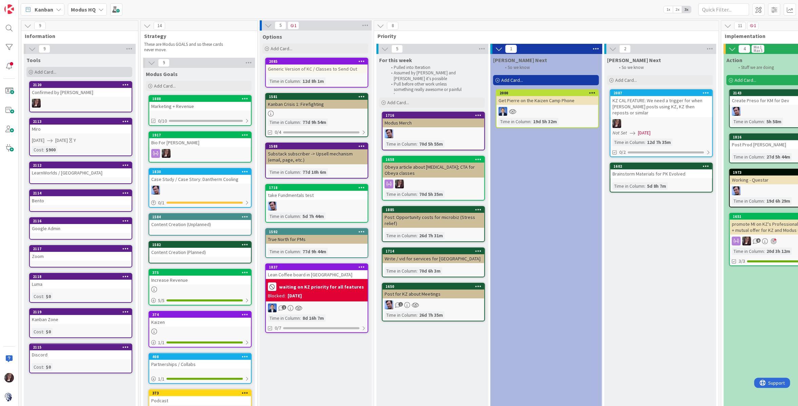
click at [52, 71] on span "Add Card..." at bounding box center [46, 72] width 22 height 6
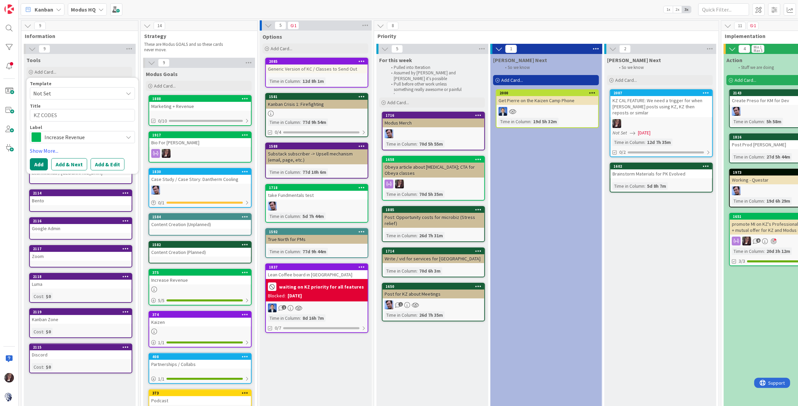
click at [65, 135] on span "Increase Revenue" at bounding box center [81, 136] width 75 height 9
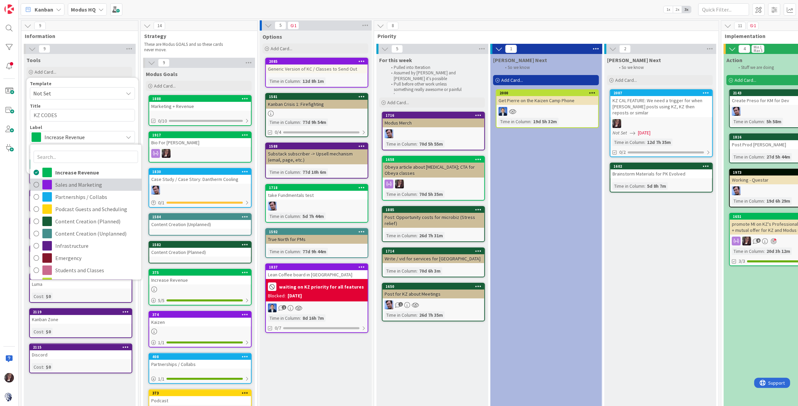
click at [36, 183] on icon at bounding box center [36, 184] width 5 height 10
type textarea "x"
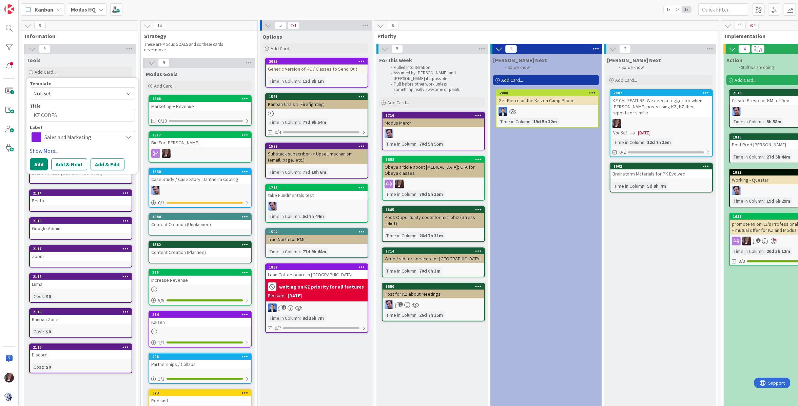
click at [111, 164] on button "Add & Edit" at bounding box center [108, 164] width 34 height 12
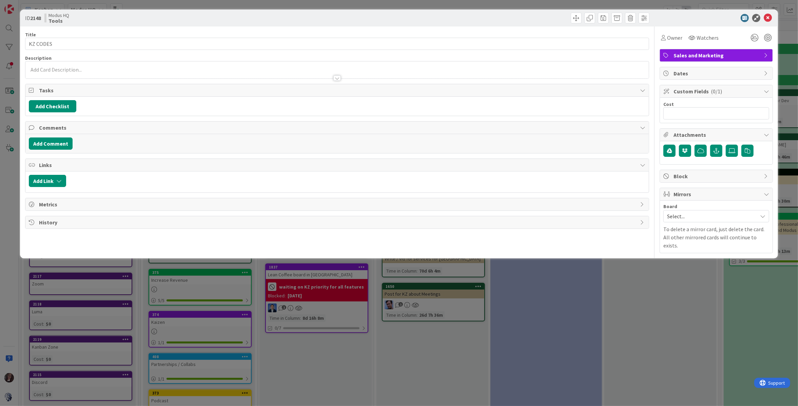
click at [55, 72] on div at bounding box center [336, 74] width 623 height 7
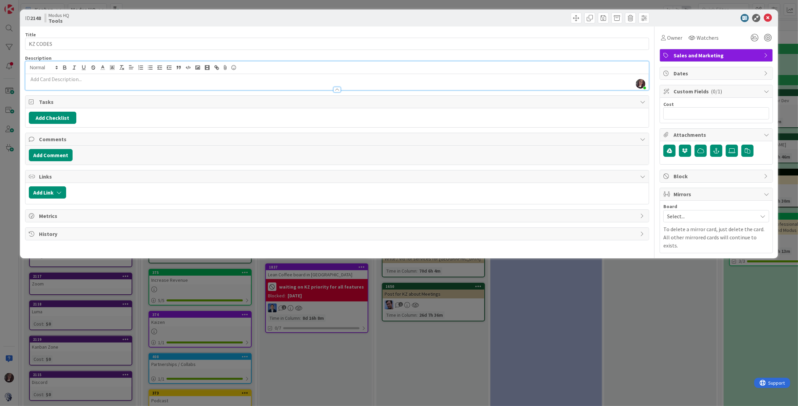
click at [87, 81] on p at bounding box center [337, 79] width 616 height 8
click at [661, 37] on icon at bounding box center [663, 37] width 5 height 5
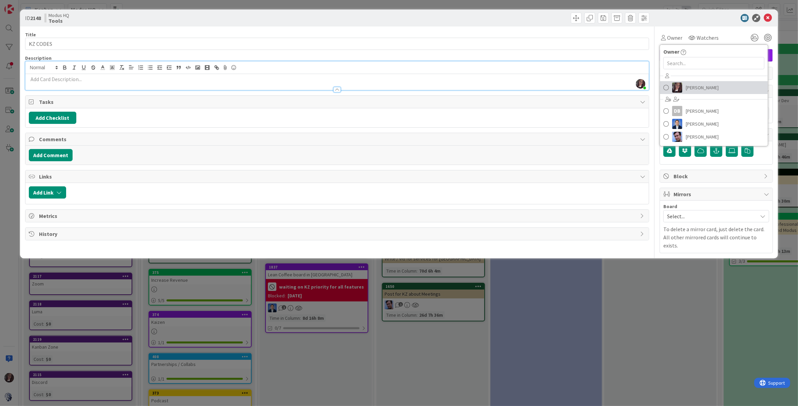
click at [666, 85] on span at bounding box center [665, 87] width 5 height 10
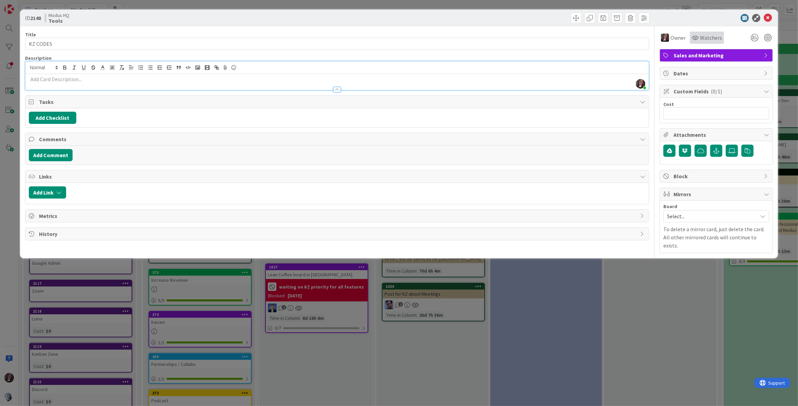
click at [706, 34] on span "Watchers" at bounding box center [711, 38] width 22 height 8
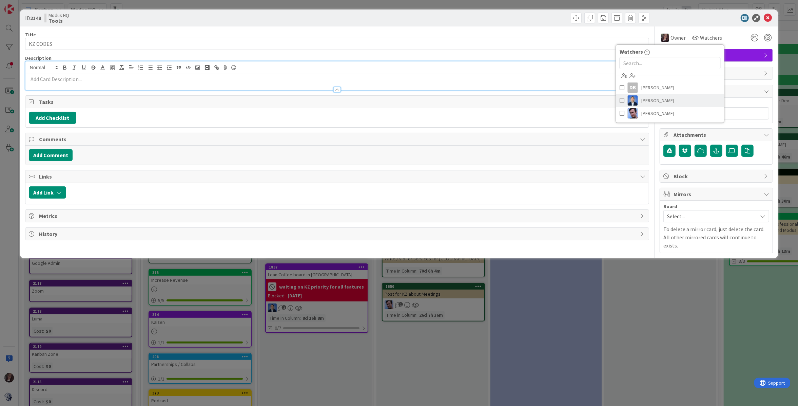
click at [621, 99] on span at bounding box center [621, 100] width 5 height 10
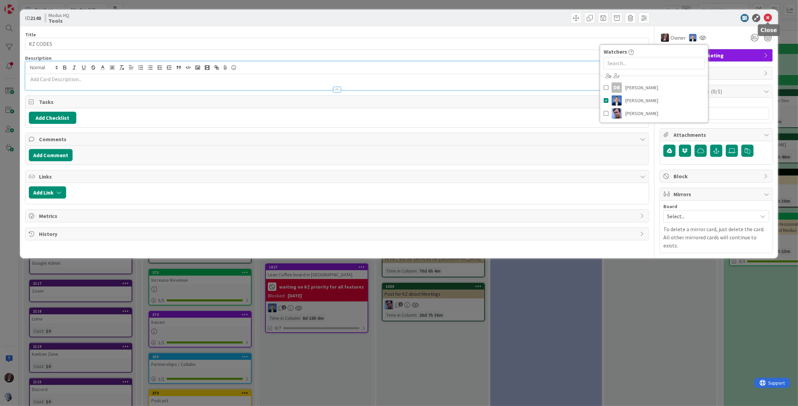
click at [769, 16] on icon at bounding box center [768, 18] width 8 height 8
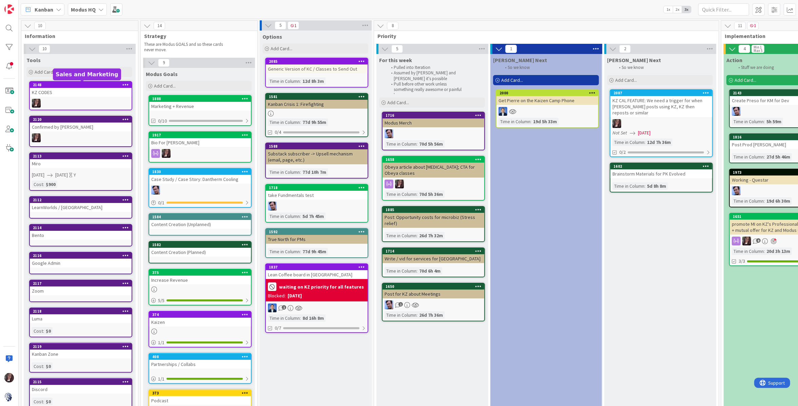
click at [51, 84] on div "2148" at bounding box center [82, 84] width 99 height 5
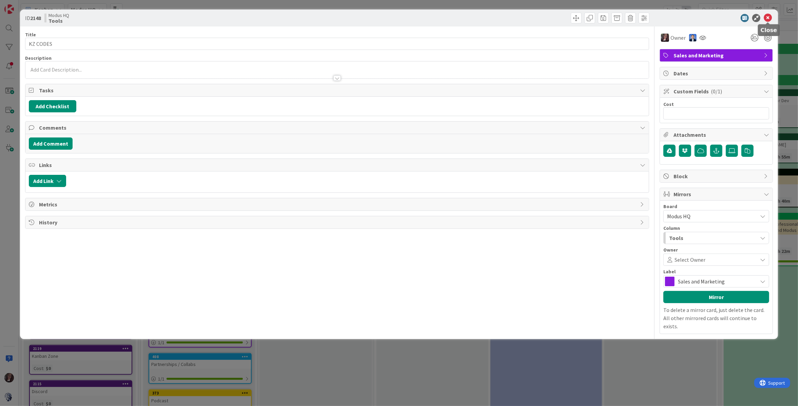
click at [766, 17] on icon at bounding box center [768, 18] width 8 height 8
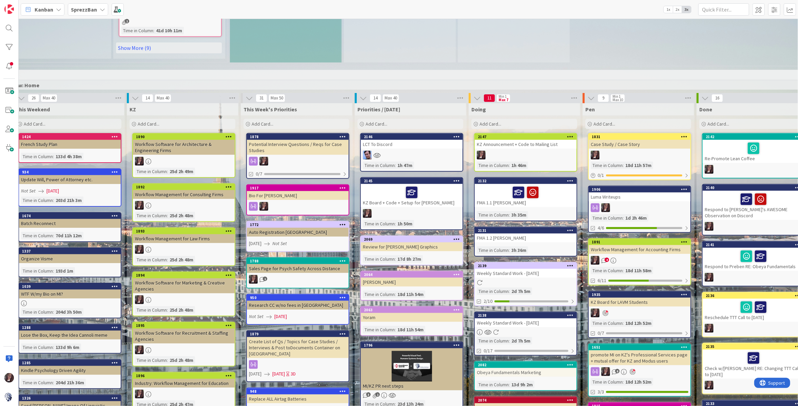
scroll to position [581, 134]
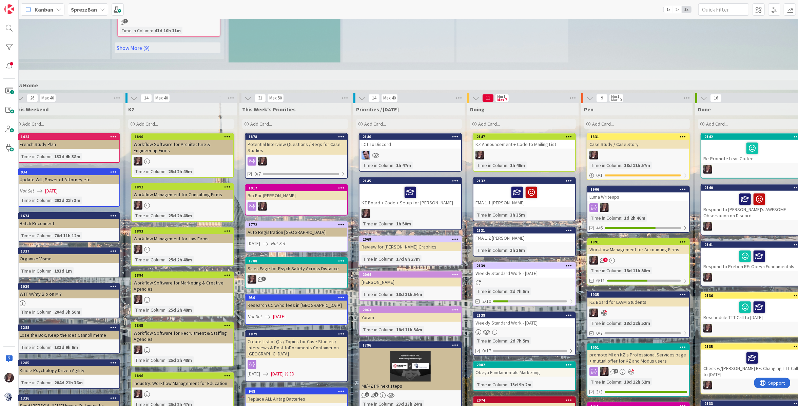
click at [490, 121] on span "Add Card..." at bounding box center [489, 124] width 22 height 6
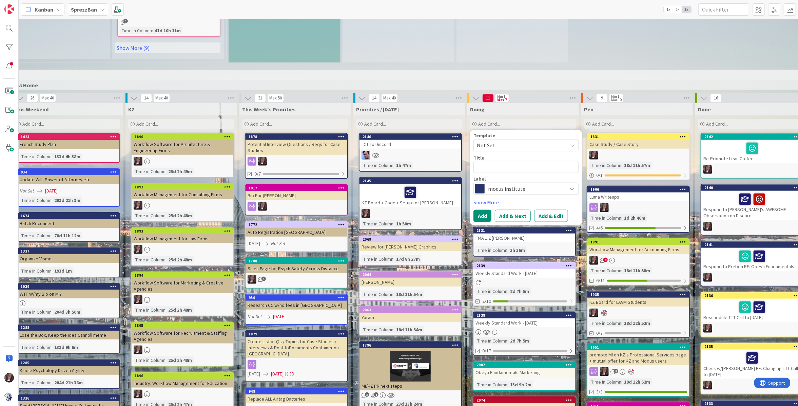
type textarea "x"
type textarea "W"
type textarea "x"
type textarea "Wr"
type textarea "x"
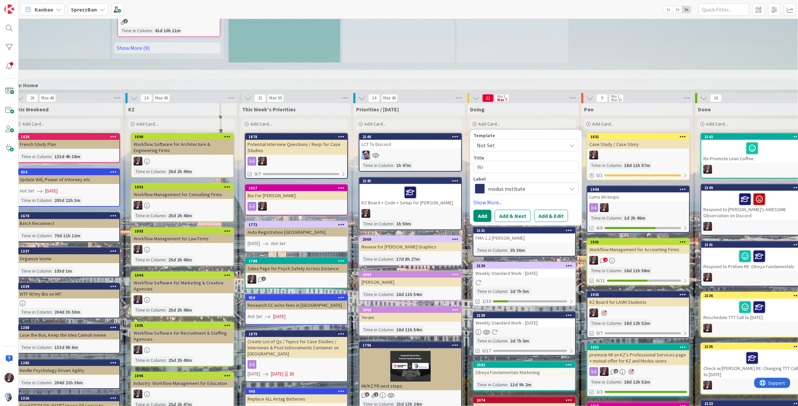
type textarea "Wri"
type textarea "x"
type textarea "Writ"
type textarea "x"
type textarea "Write"
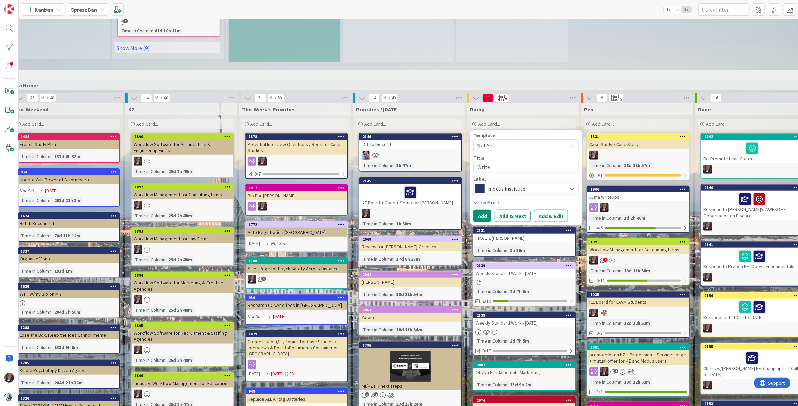
type textarea "x"
type textarea "Write O"
type textarea "x"
type textarea "Write Ob"
type textarea "x"
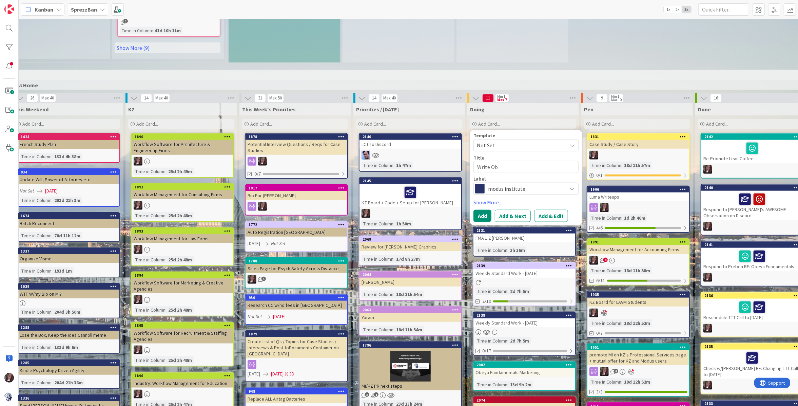
type textarea "Write Obe"
type textarea "x"
type textarea "Write Obey"
type textarea "x"
type textarea "Write Obeya"
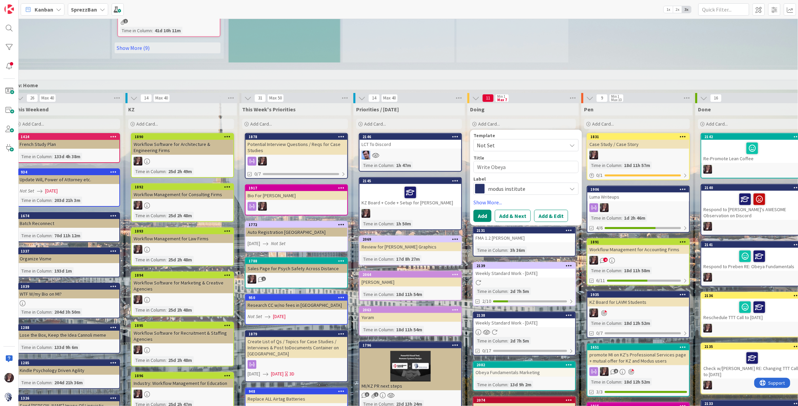
type textarea "x"
type textarea "Write Obeya"
type textarea "x"
type textarea "Write Obeya F"
type textarea "x"
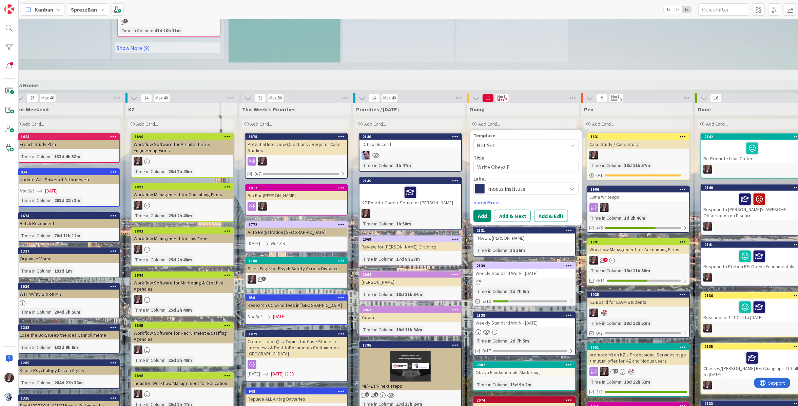
type textarea "Write Obeya Fu"
type textarea "x"
type textarea "Write Obeya Fun"
type textarea "x"
type textarea "Write Obeya Fund"
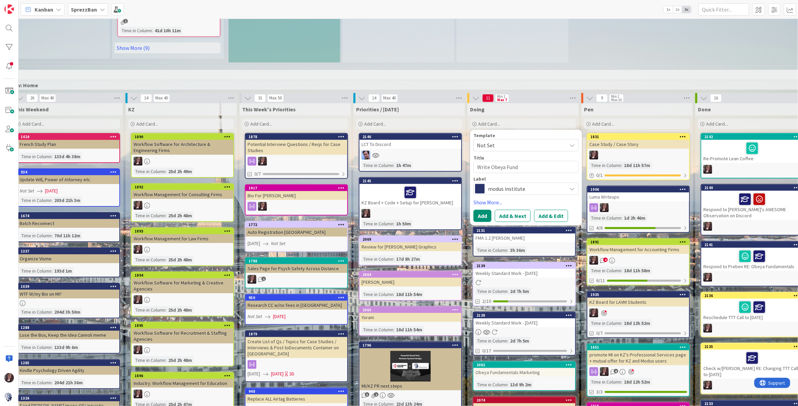
type textarea "x"
type textarea "Write Obeya Funda"
type textarea "x"
type textarea "Write Obeya Fundam"
type textarea "x"
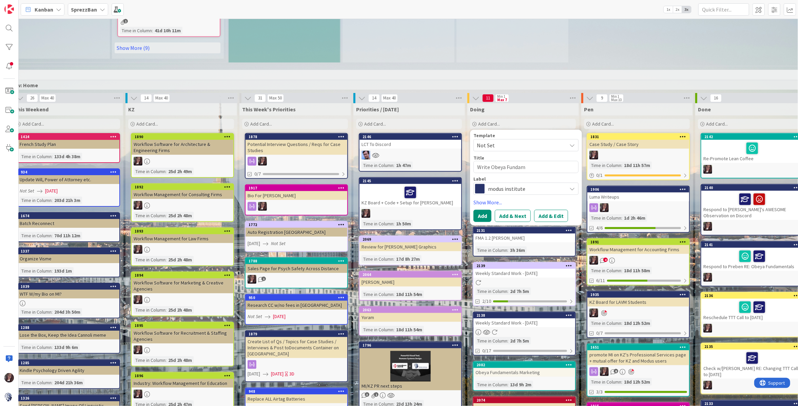
type textarea "Write Obeya Fundame"
type textarea "x"
type textarea "Write Obeya Fundamen"
type textarea "x"
type textarea "Write Obeya Fundament"
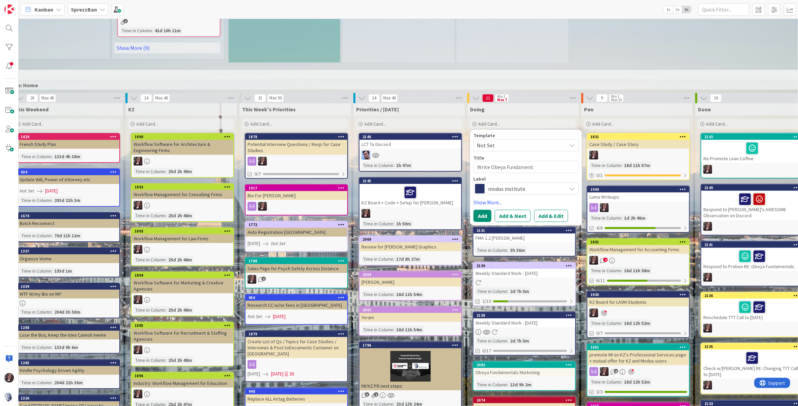
type textarea "x"
type textarea "Write Obeya Fundamenta"
type textarea "x"
type textarea "Write Obeya Fundamental"
type textarea "x"
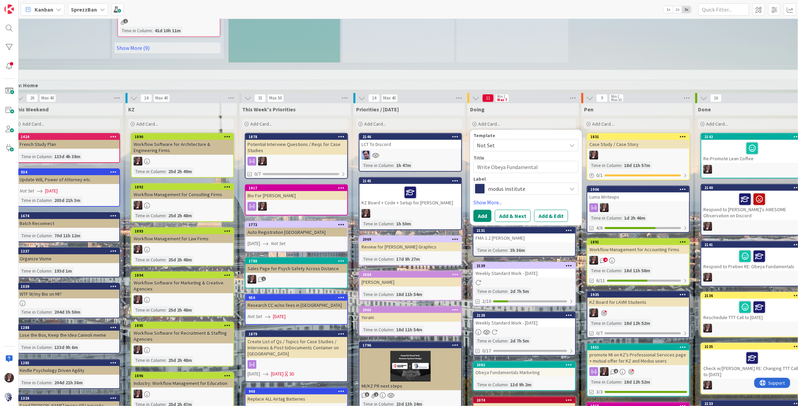
type textarea "Write Obeya Fundamental"
type textarea "x"
type textarea "Write Obeya Fundamental E"
type textarea "x"
type textarea "Write Obeya Fundamental Em"
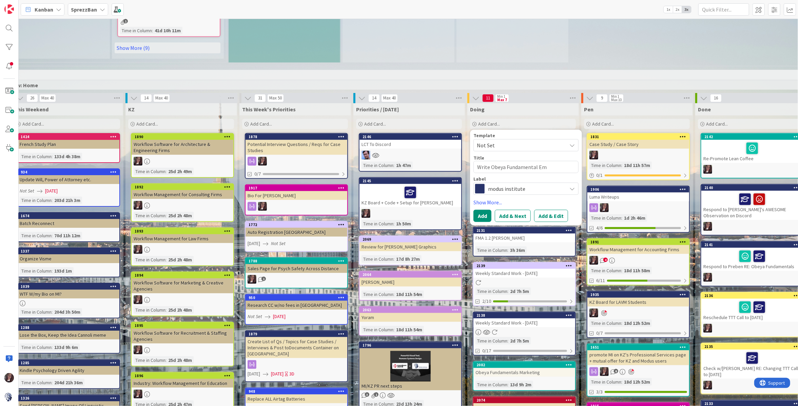
type textarea "x"
type textarea "Write Obeya Fundamental Ema"
type textarea "x"
type textarea "Write Obeya Fundamental Emai"
type textarea "x"
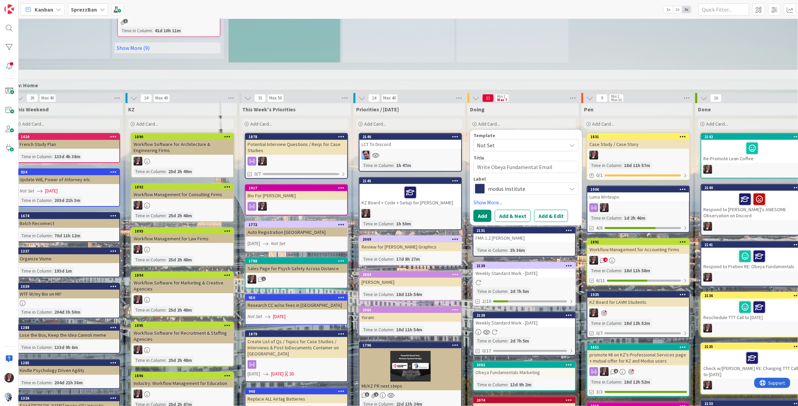
type textarea "Write Obeya Fundamental Email"
click at [521, 184] on span "modus institute" at bounding box center [525, 188] width 75 height 9
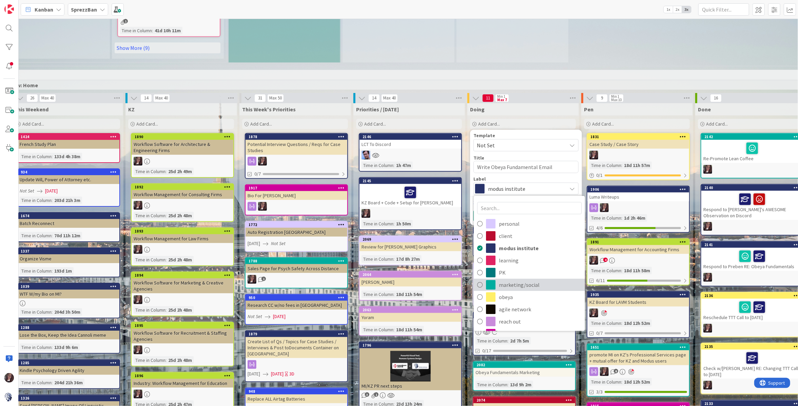
click at [479, 279] on icon at bounding box center [479, 284] width 5 height 10
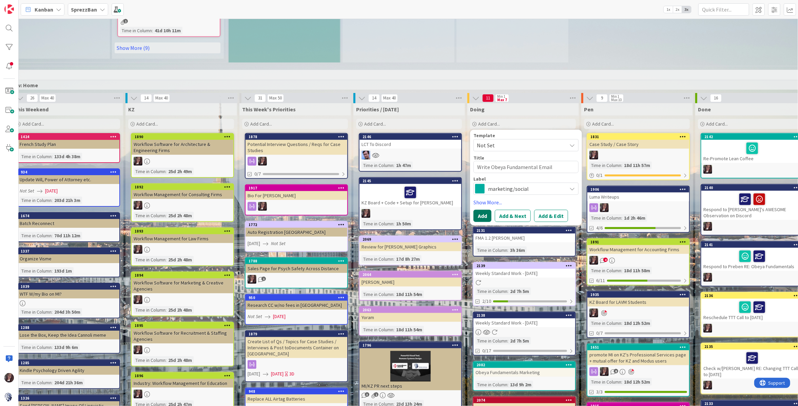
click at [479, 210] on button "Add" at bounding box center [482, 216] width 18 height 12
type textarea "x"
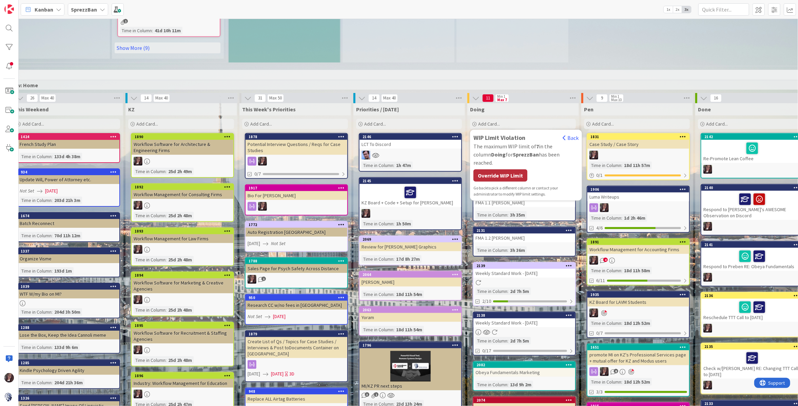
click at [504, 169] on div "Override WIP Limit" at bounding box center [500, 175] width 54 height 12
